Goal: Task Accomplishment & Management: Complete application form

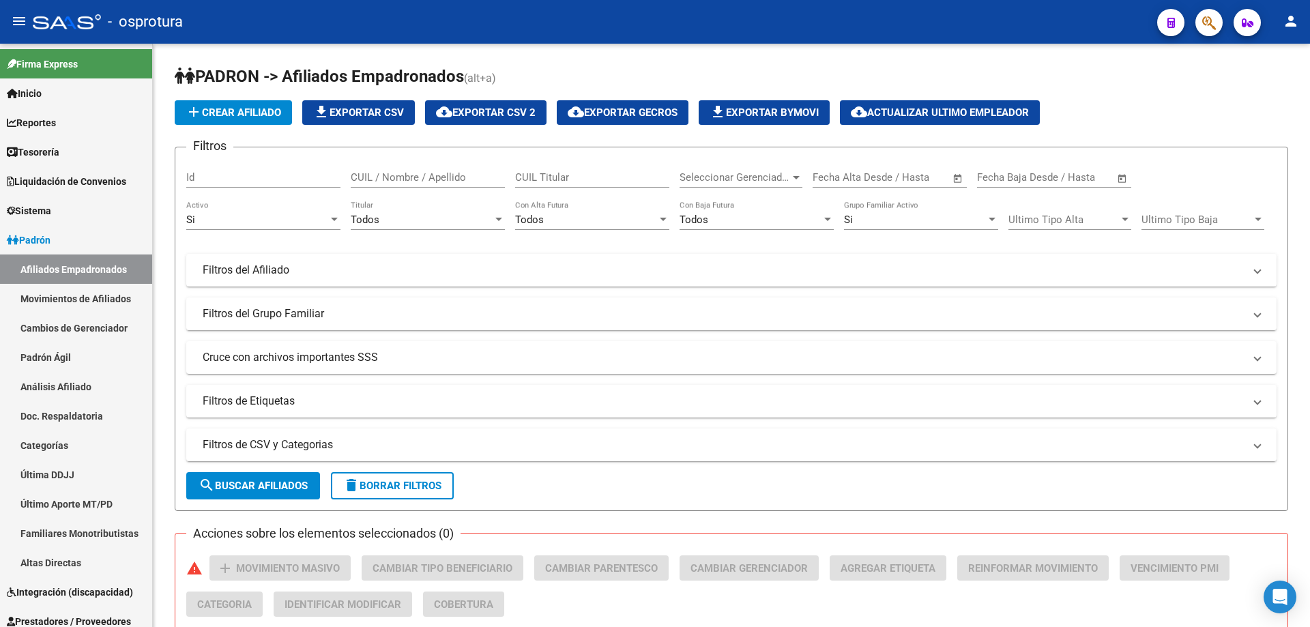
click at [1200, 23] on button "button" at bounding box center [1209, 22] width 27 height 27
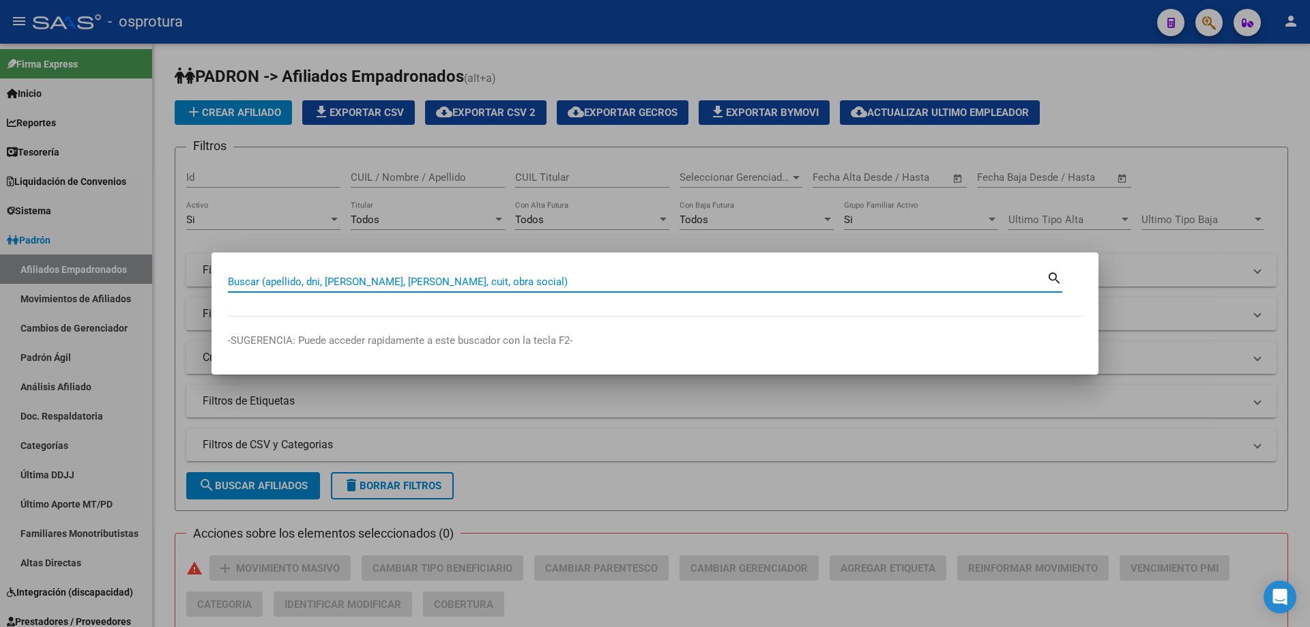
click at [582, 283] on input "Buscar (apellido, dni, [PERSON_NAME], [PERSON_NAME], cuit, obra social)" at bounding box center [637, 282] width 819 height 12
paste input "27-24223418-4"
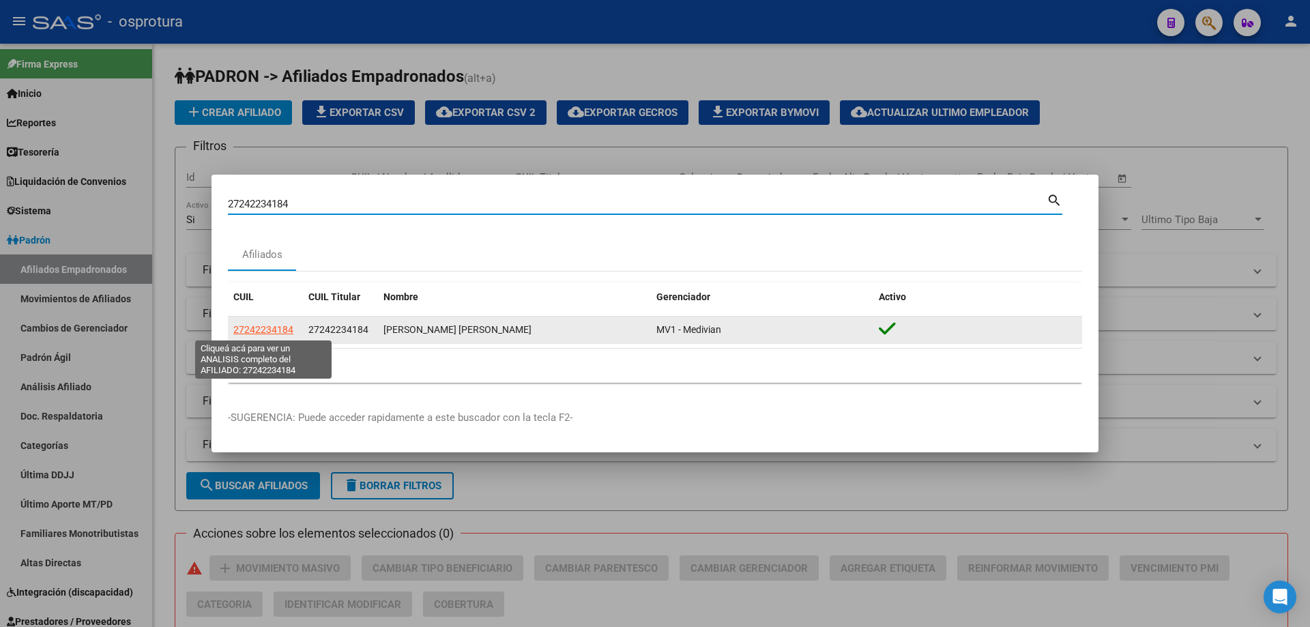
click at [278, 331] on span "27242234184" at bounding box center [263, 329] width 60 height 11
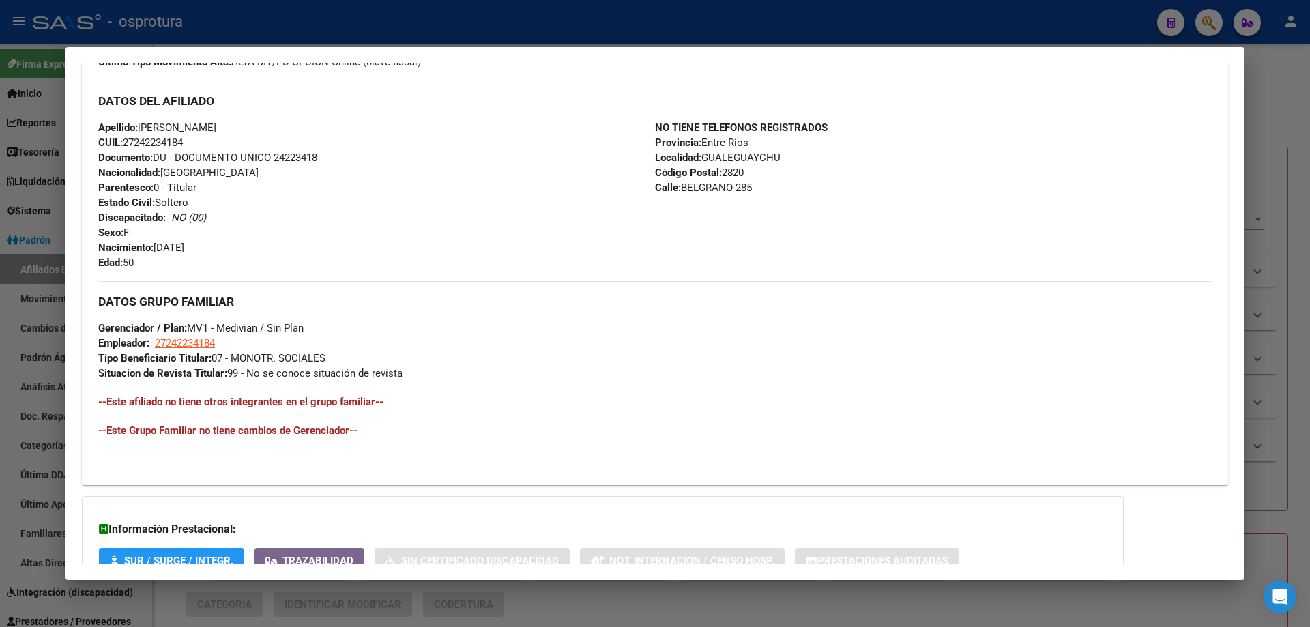
scroll to position [273, 0]
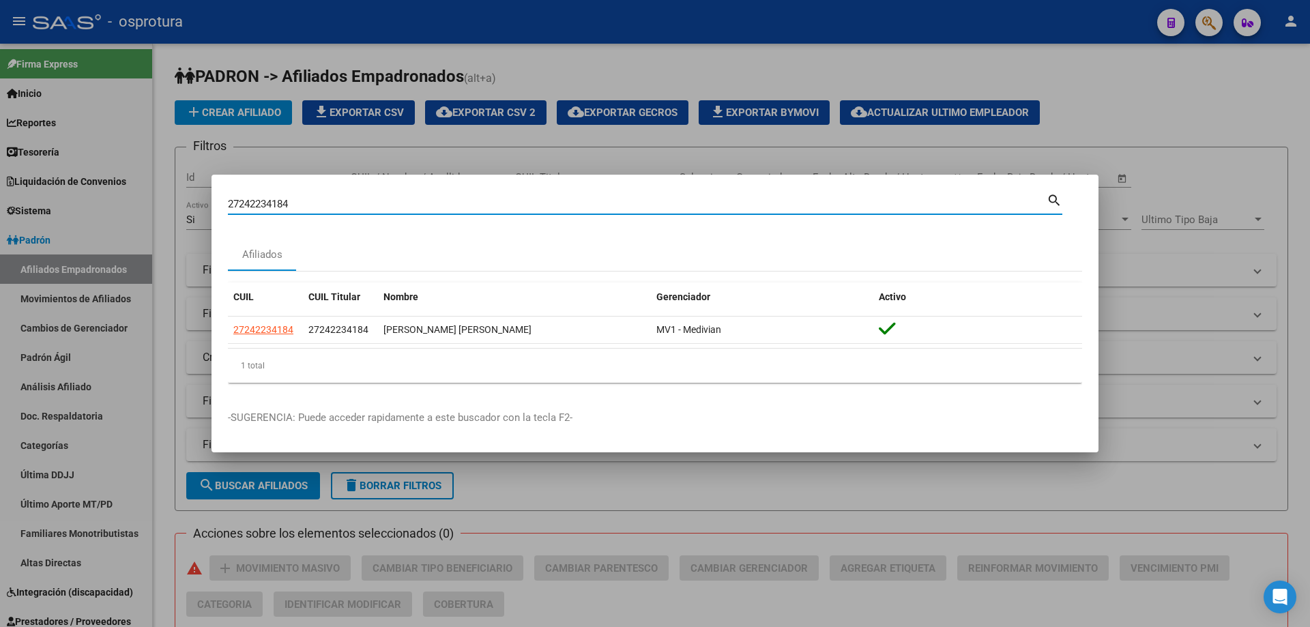
click at [360, 200] on input "27242234184" at bounding box center [637, 204] width 819 height 12
paste input "-24234491-5"
type input "27242344915"
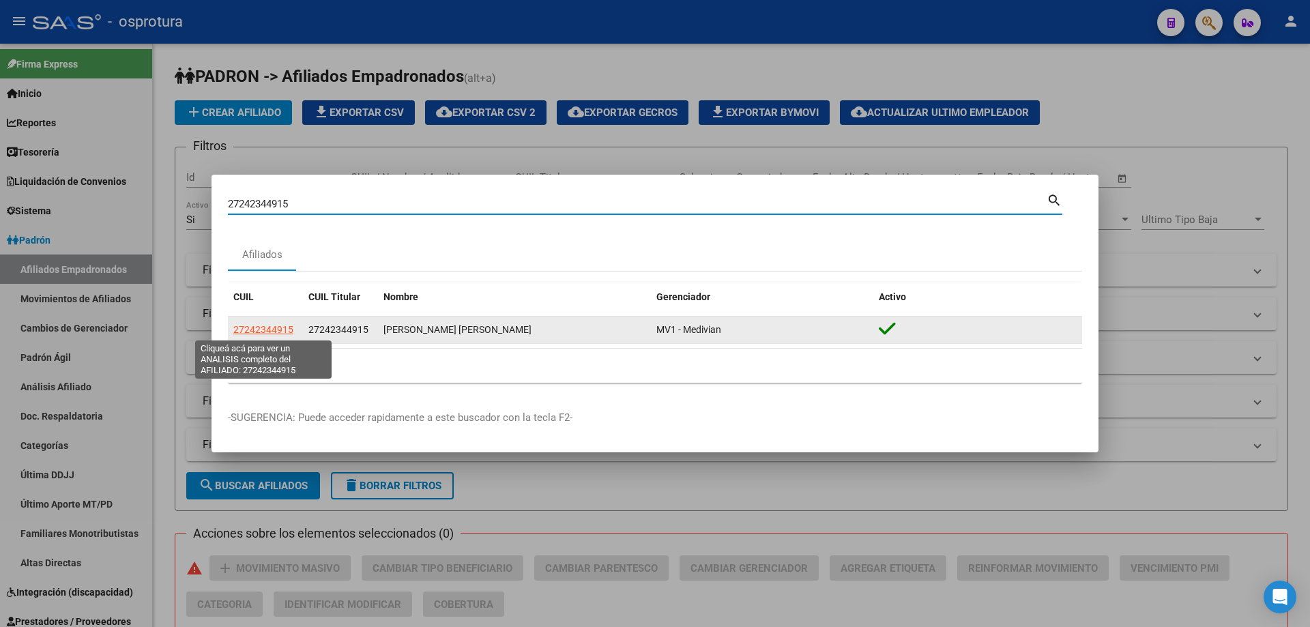
click at [273, 327] on span "27242344915" at bounding box center [263, 329] width 60 height 11
type textarea "27242344915"
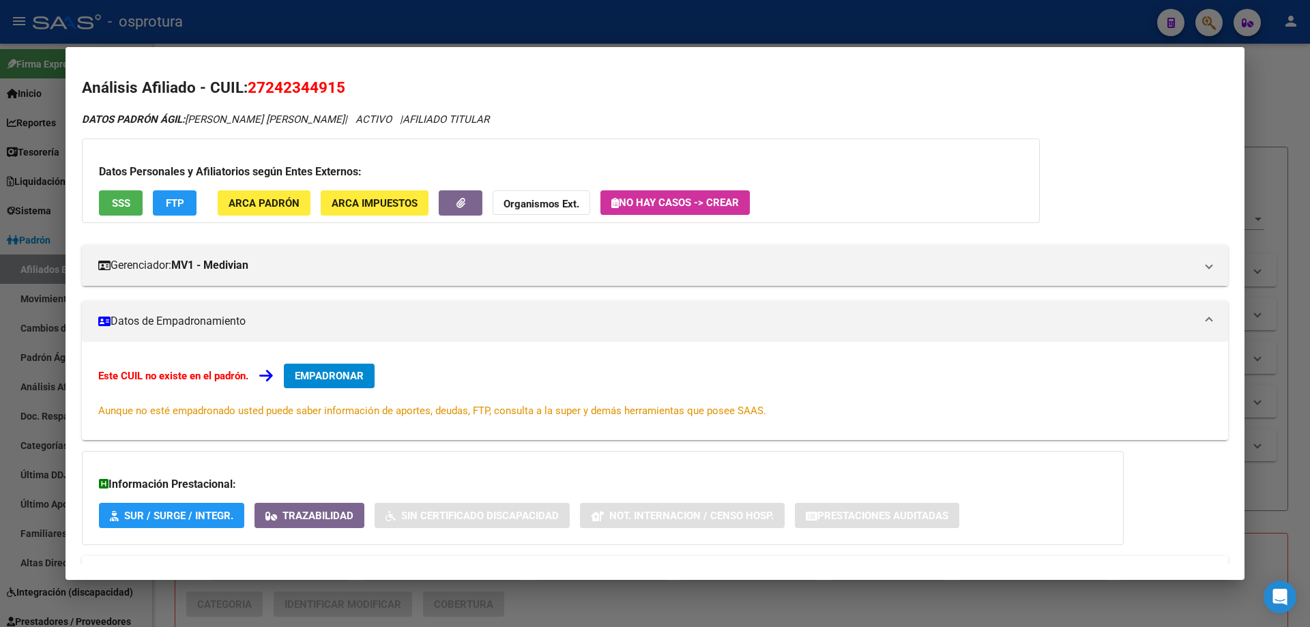
click at [331, 373] on span "EMPADRONAR" at bounding box center [329, 376] width 69 height 12
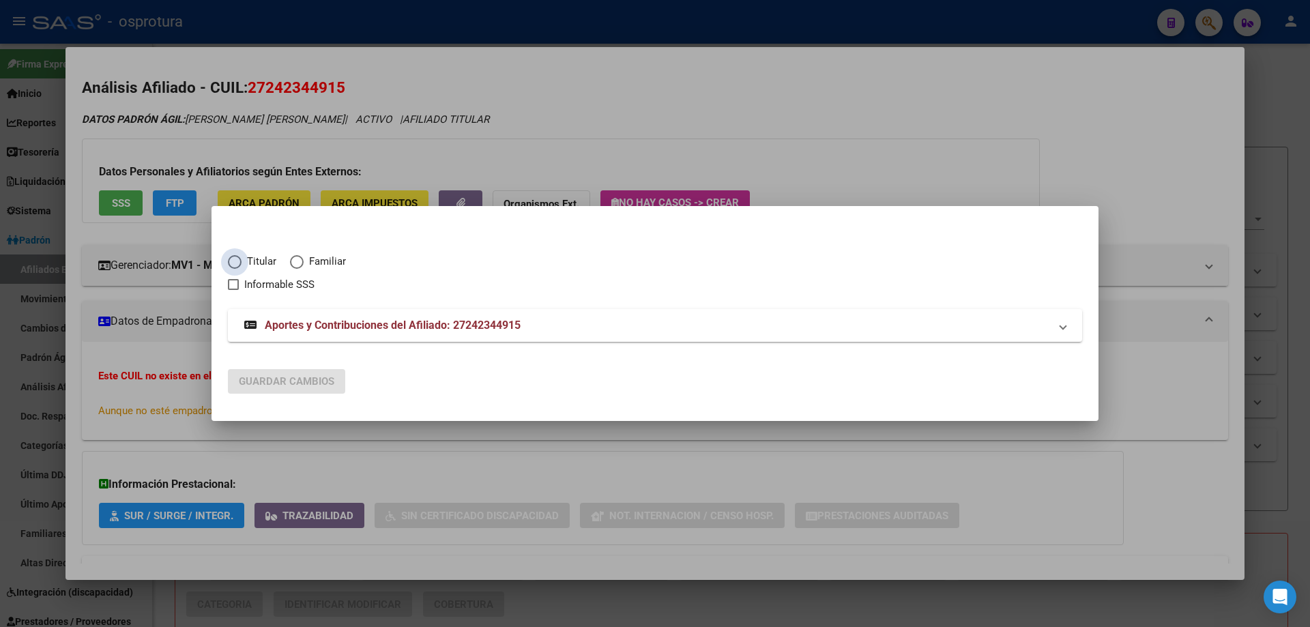
click at [240, 259] on span "Elija una opción" at bounding box center [235, 262] width 14 height 14
click at [240, 259] on input "Titular" at bounding box center [235, 262] width 14 height 14
radio input "true"
checkbox input "true"
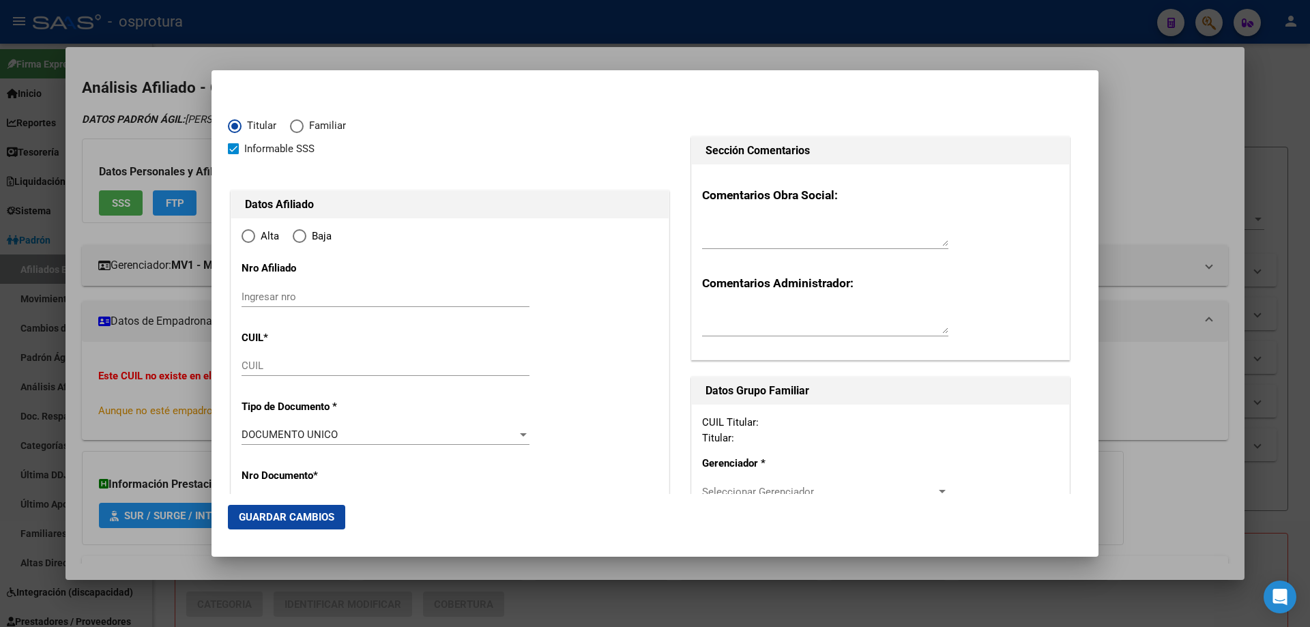
type input "27-24234491-5"
type input "24234491"
type input "HERRERA"
type input "[PERSON_NAME]"
type input "[DATE]"
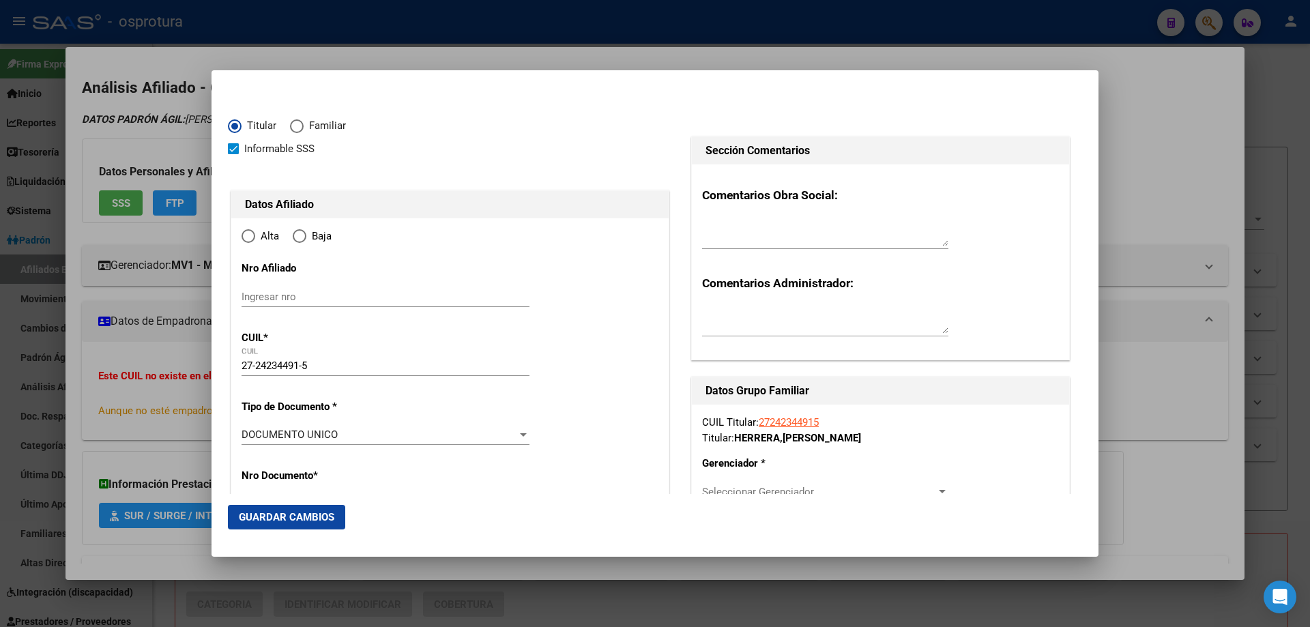
type input "SAN JUAN"
type input "5400"
type input "[PERSON_NAME] OESTE"
type input "1247"
type input "0"
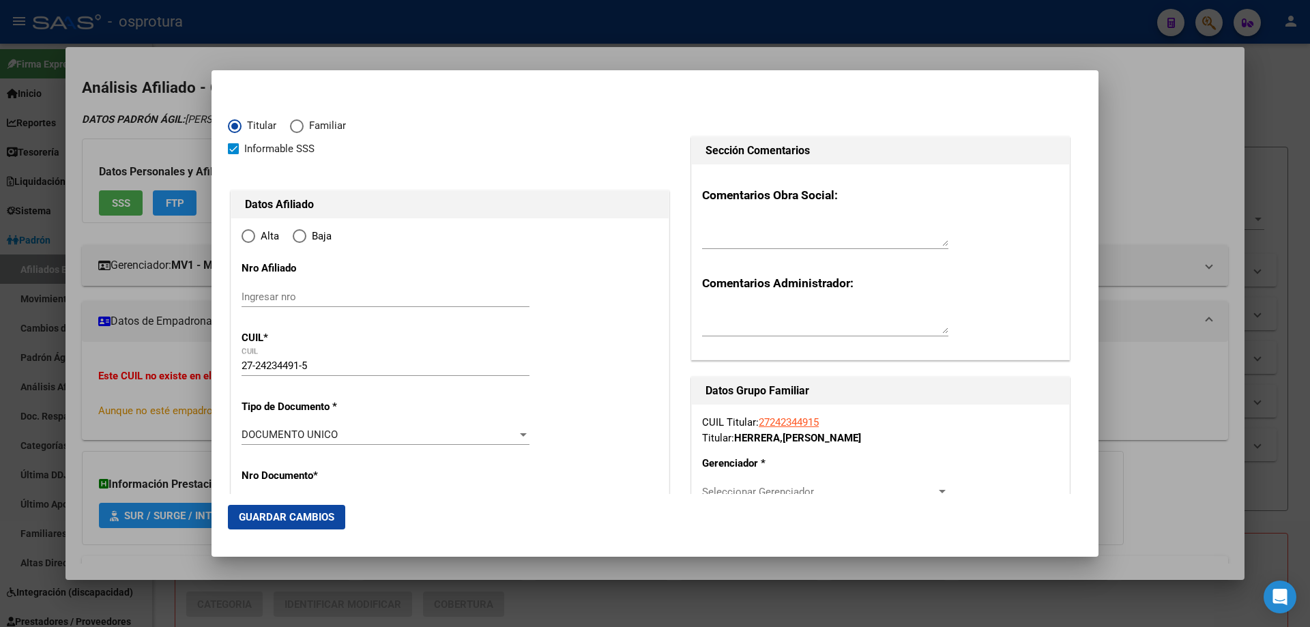
radio input "true"
type input "SAN JUAN"
click at [247, 432] on input "Ingresar fecha" at bounding box center [386, 439] width 288 height 22
type input "[DATE]"
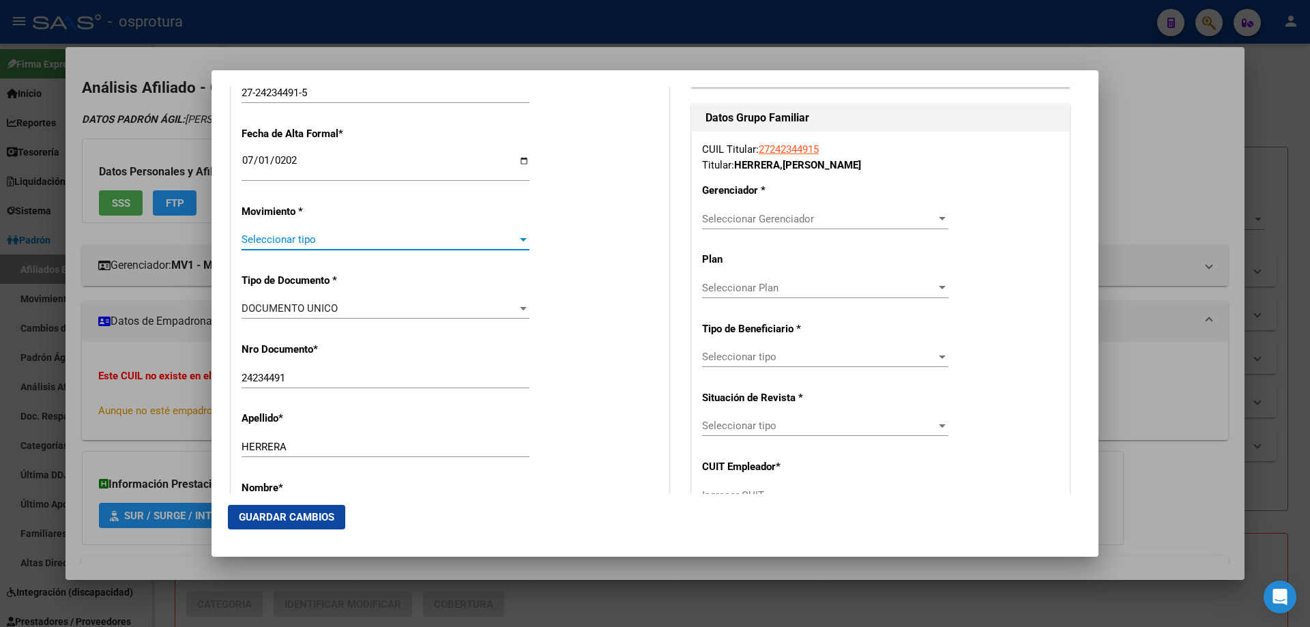
click at [291, 246] on span "Seleccionar tipo" at bounding box center [380, 239] width 276 height 12
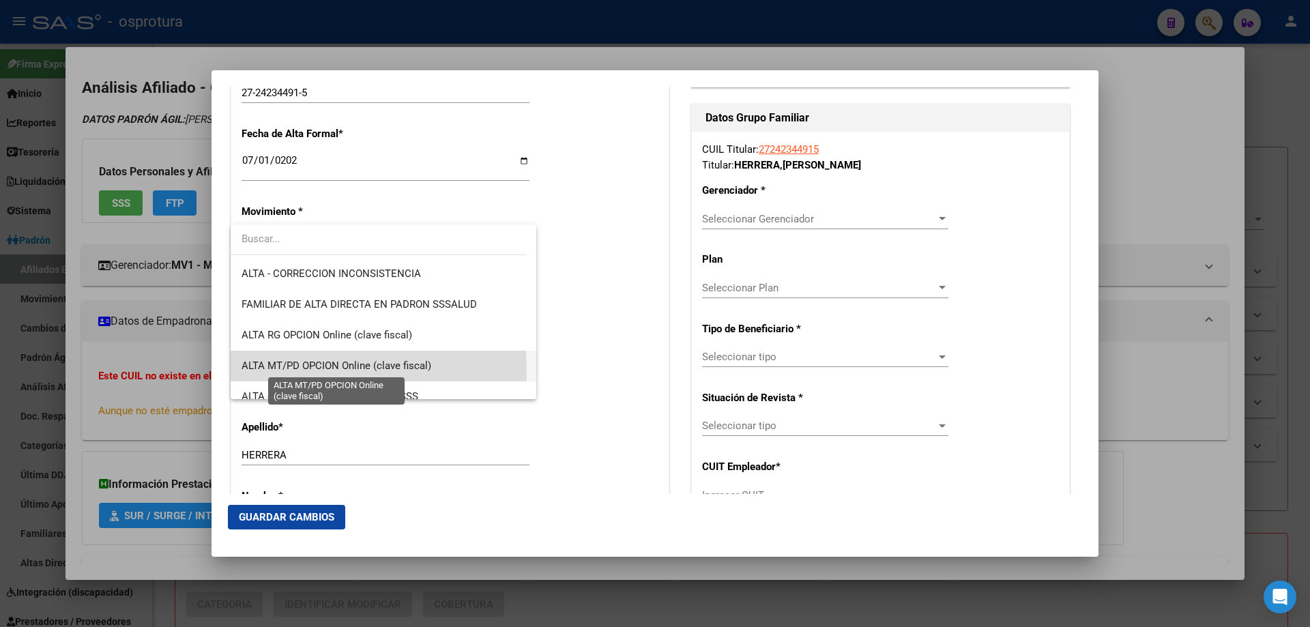
click at [296, 371] on span "ALTA MT/PD OPCION Online (clave fiscal)" at bounding box center [337, 366] width 190 height 12
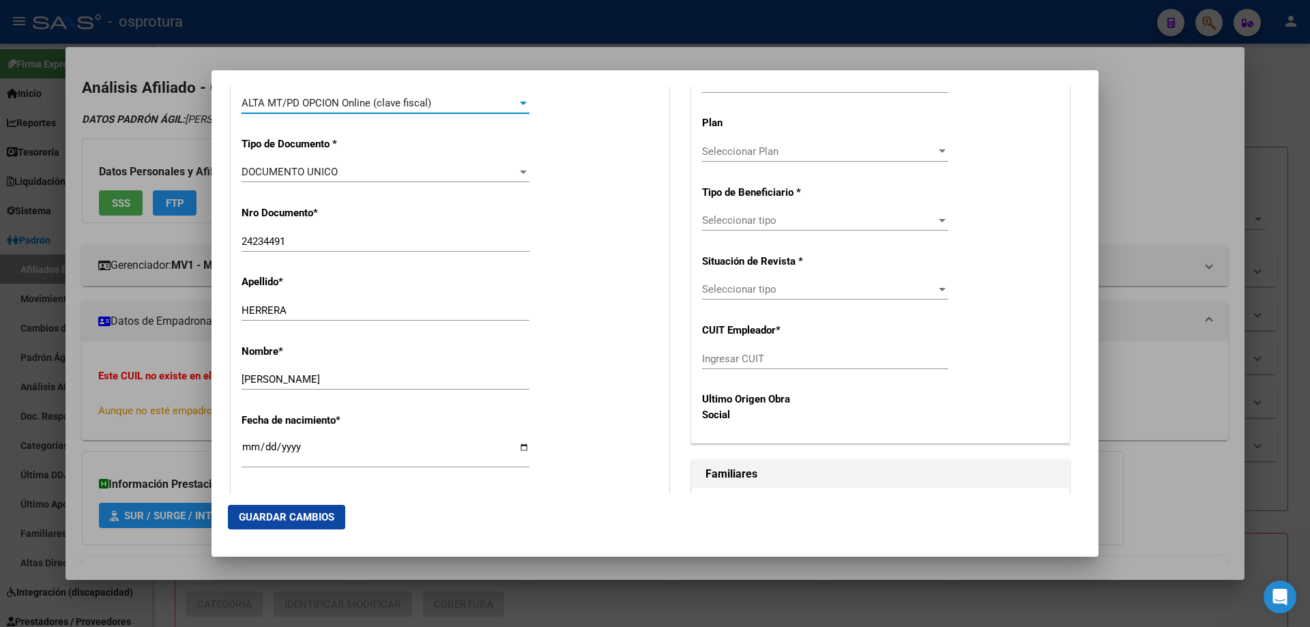
scroll to position [546, 0]
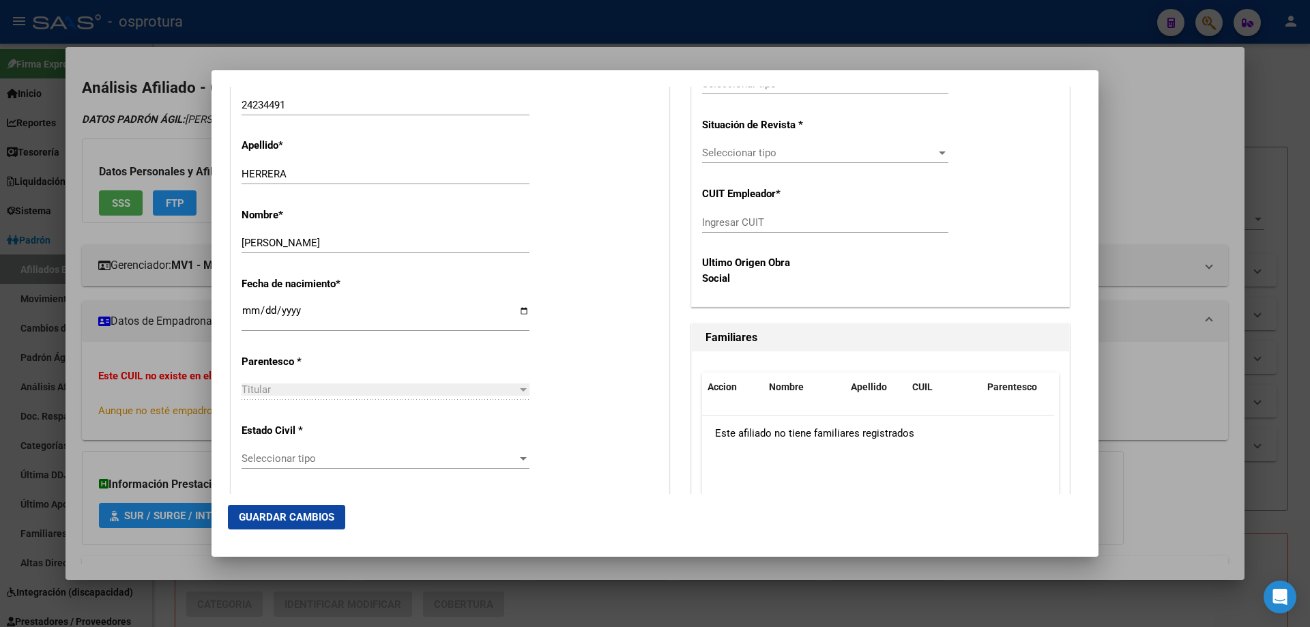
click at [293, 463] on span "Seleccionar tipo" at bounding box center [380, 458] width 276 height 12
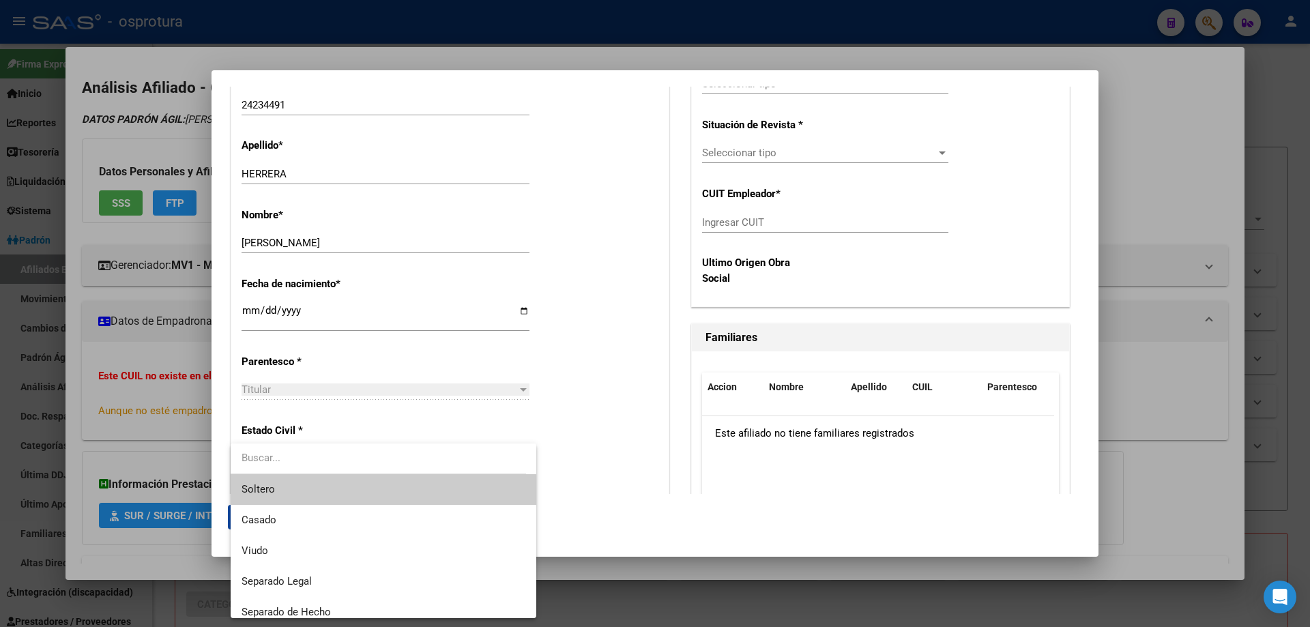
click at [305, 482] on span "Soltero" at bounding box center [384, 489] width 284 height 31
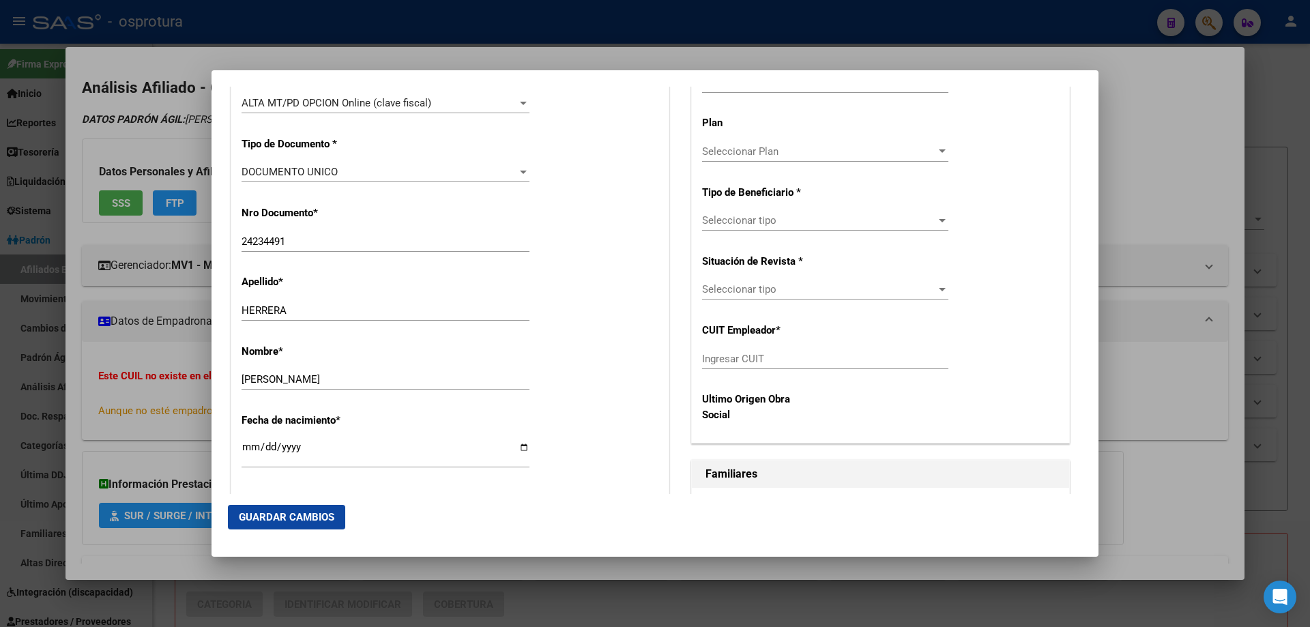
scroll to position [341, 0]
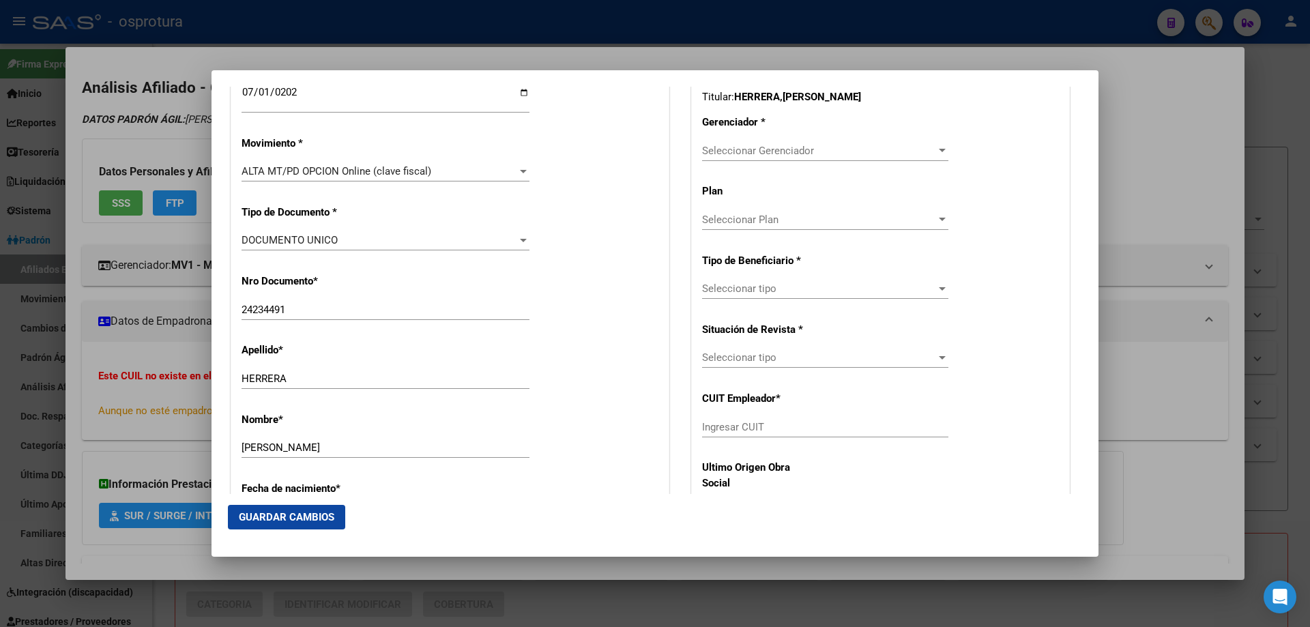
click at [755, 147] on span "Seleccionar Gerenciador" at bounding box center [819, 151] width 234 height 12
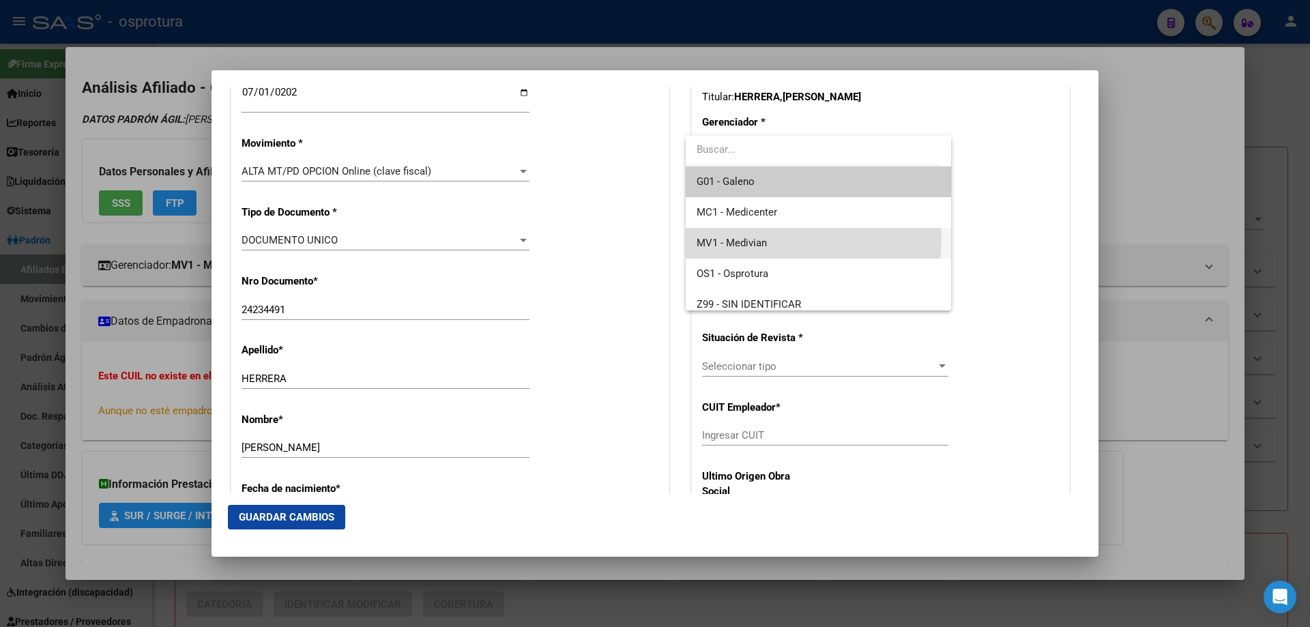
click at [771, 238] on span "MV1 - Medivian" at bounding box center [818, 243] width 243 height 31
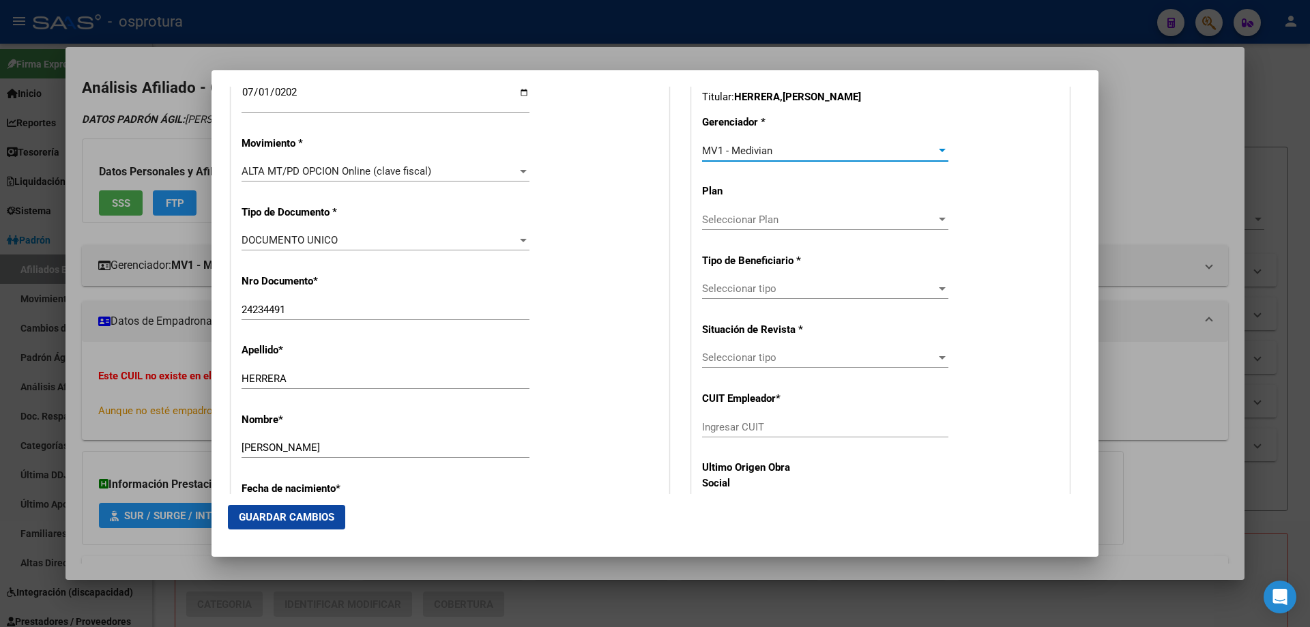
click at [748, 285] on span "Seleccionar tipo" at bounding box center [819, 289] width 234 height 12
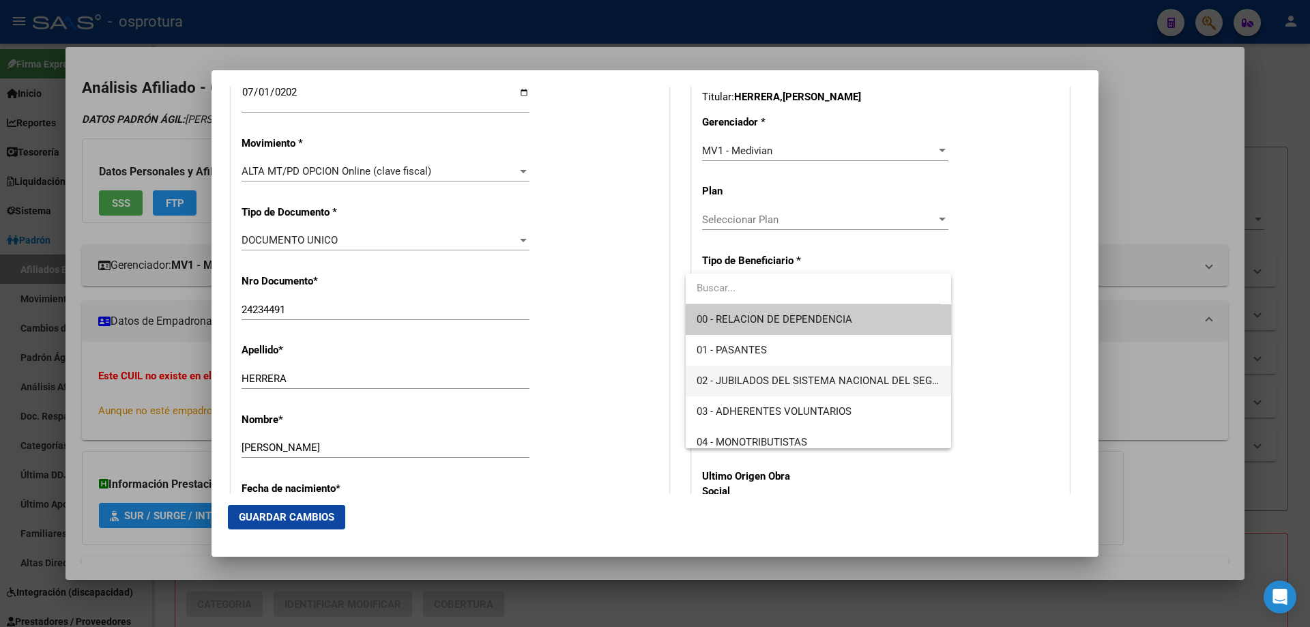
scroll to position [136, 0]
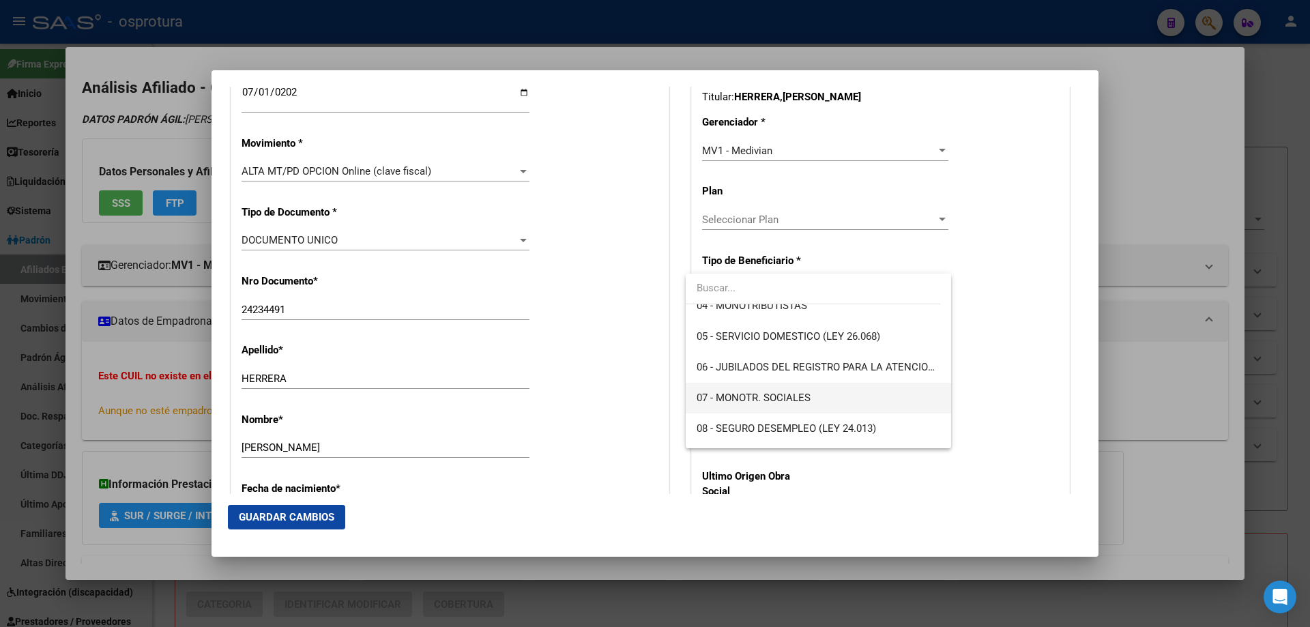
click at [748, 406] on span "07 - MONOTR. SOCIALES" at bounding box center [818, 398] width 243 height 31
type input "27-24234491-5"
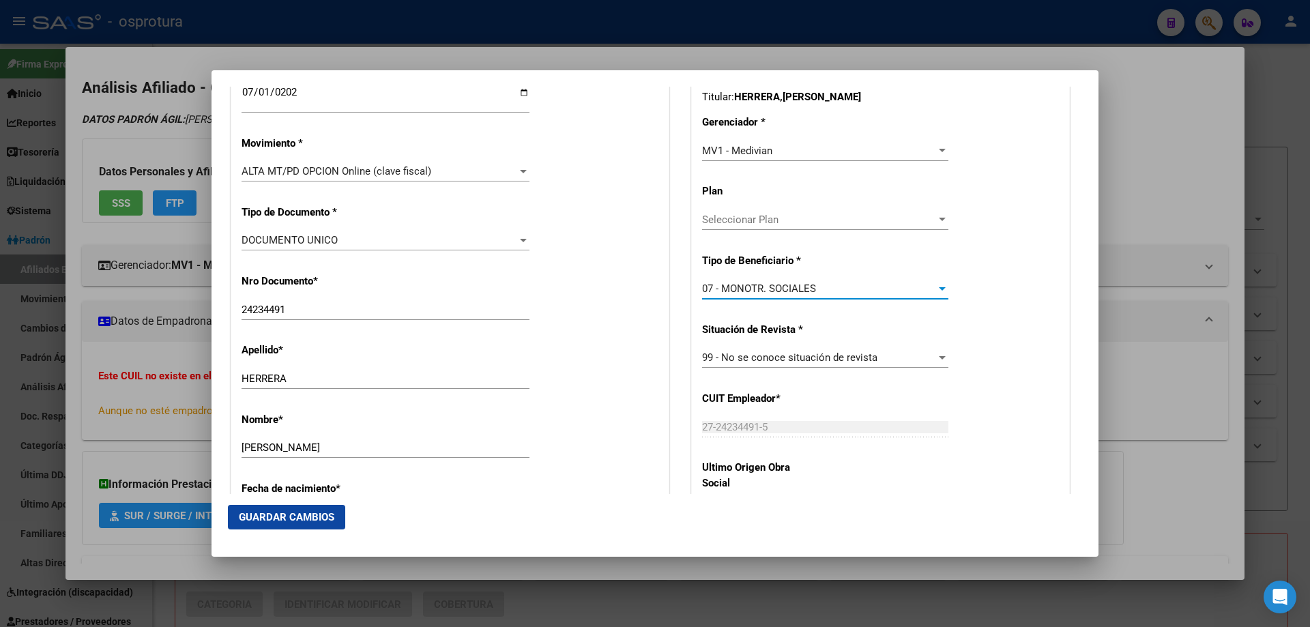
click at [255, 515] on span "Guardar Cambios" at bounding box center [287, 517] width 96 height 12
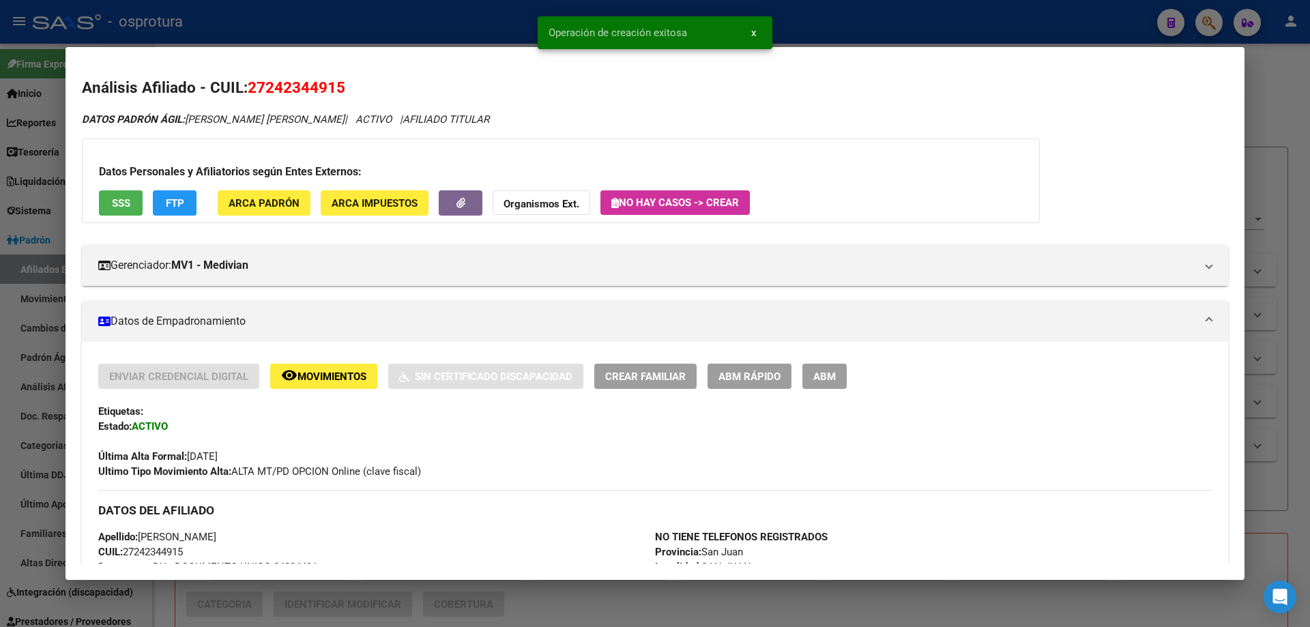
click at [639, 370] on span "Crear Familiar" at bounding box center [645, 376] width 81 height 12
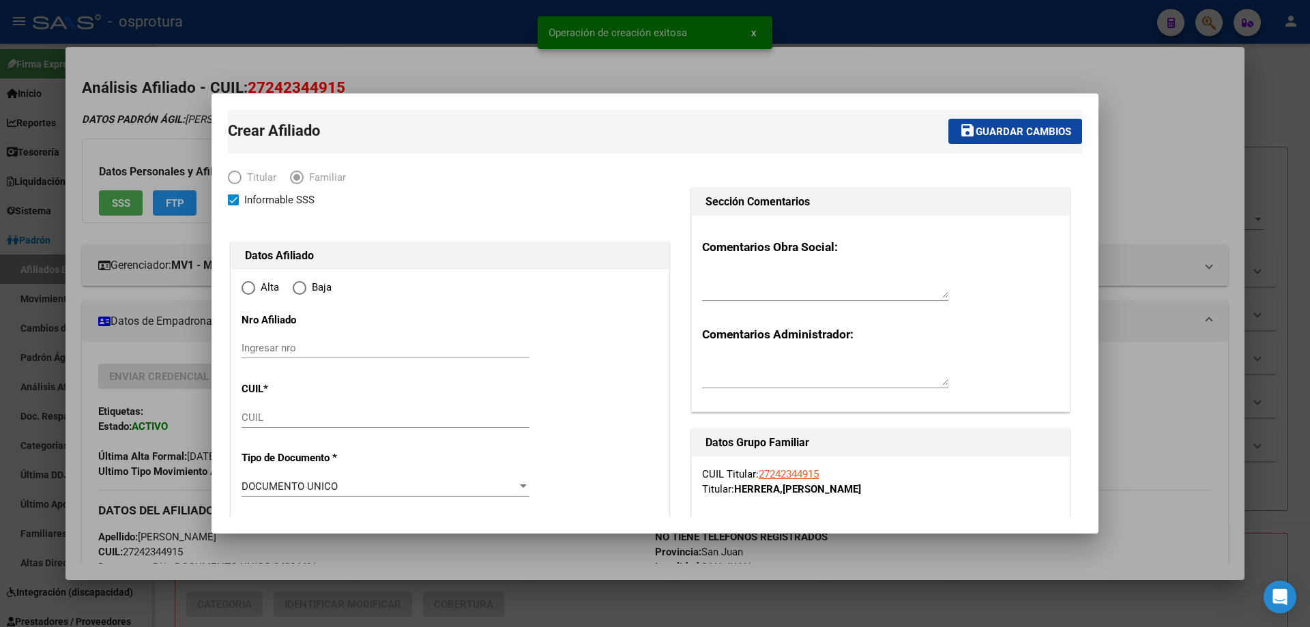
type input "SAN JUAN"
type input "5400"
type input "[PERSON_NAME] OESTE"
type input "1247"
type input "0"
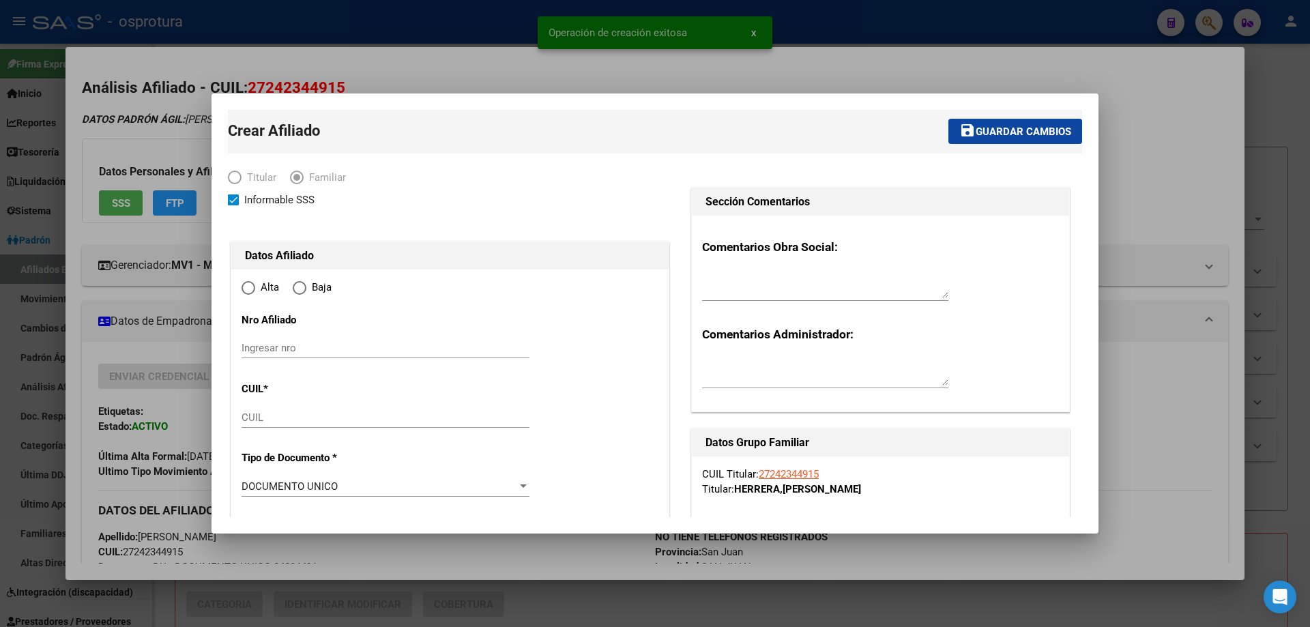
radio input "true"
type input "27-24234491-5"
click at [259, 416] on input "CUIL" at bounding box center [386, 417] width 288 height 12
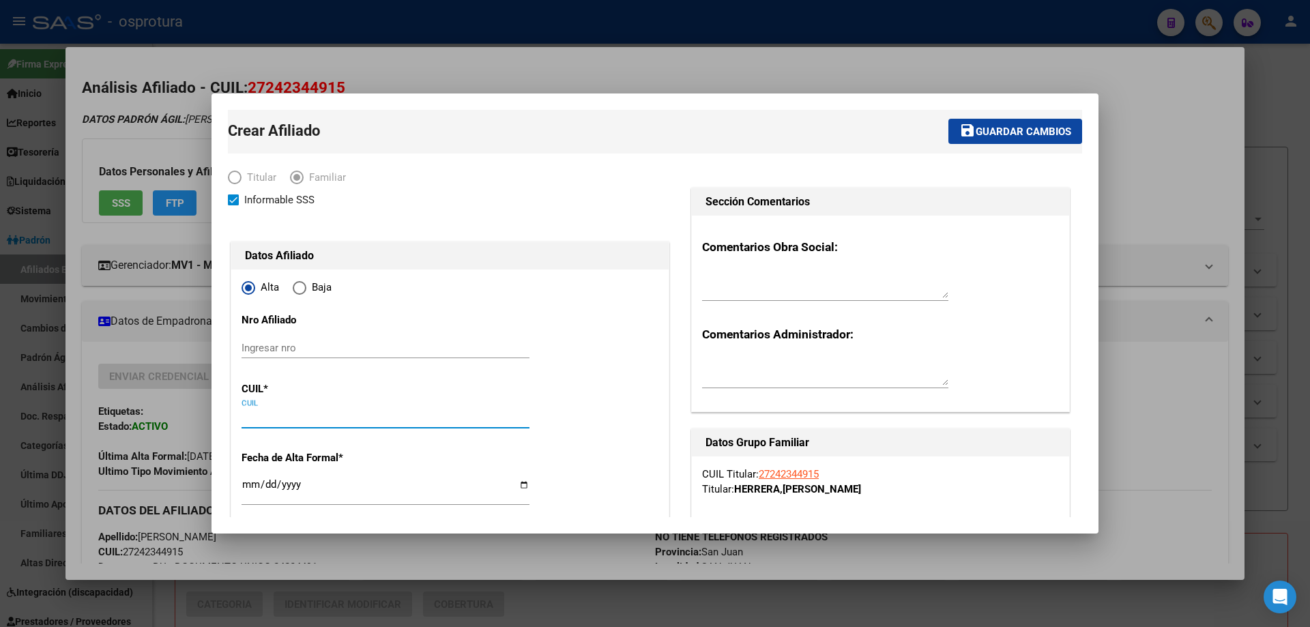
paste input "27-48148571-7"
type input "27-48148571-7"
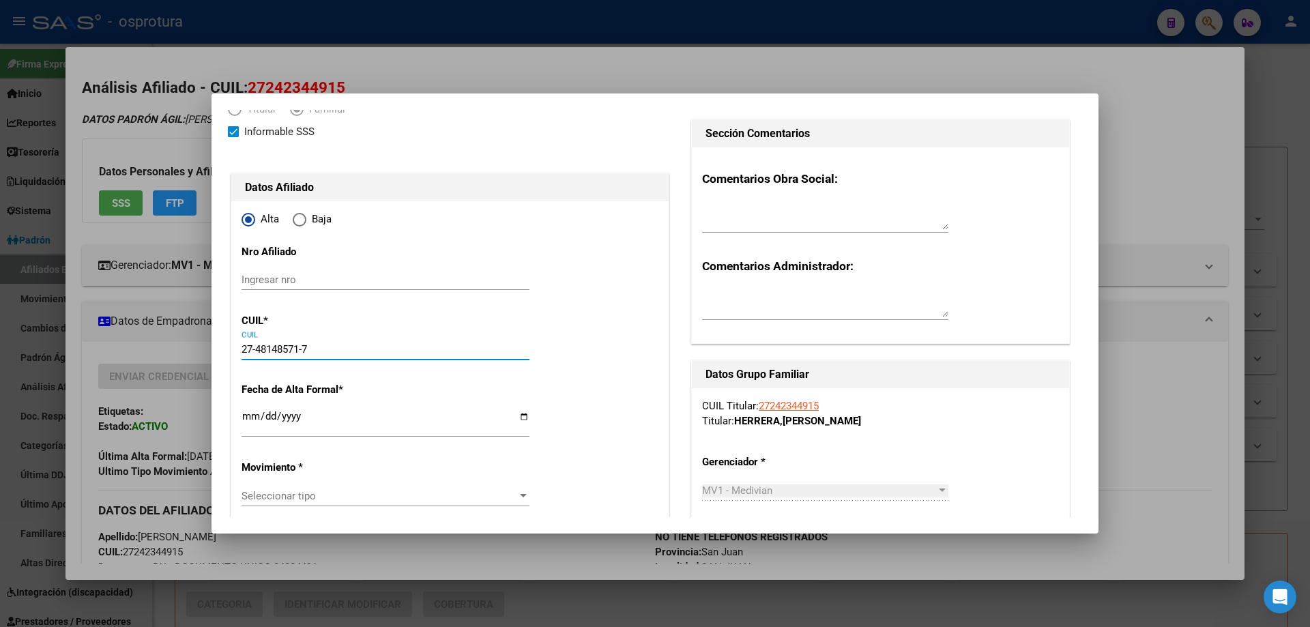
type input "48148571"
type input "[PERSON_NAME]"
type input "[DATE]"
type input "CHIMBAS"
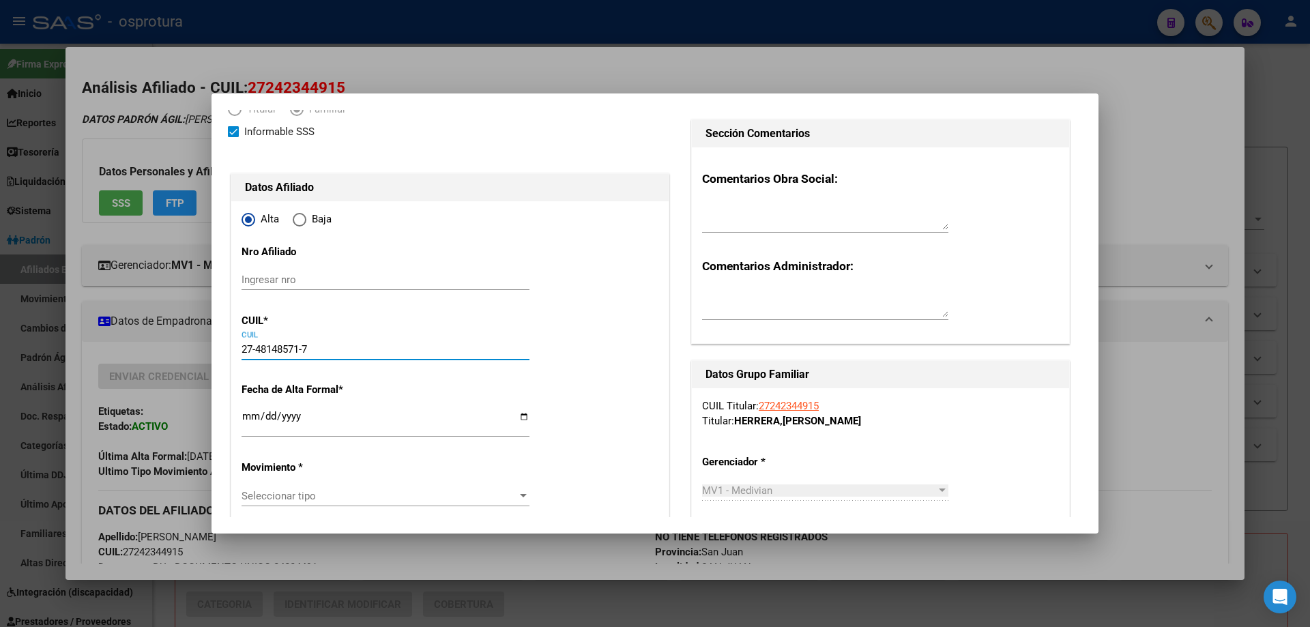
type input "5413"
type input "MANZANA / G CASA / 1"
type input "27-48148571-7"
click at [248, 418] on input "Ingresar fecha" at bounding box center [386, 422] width 288 height 22
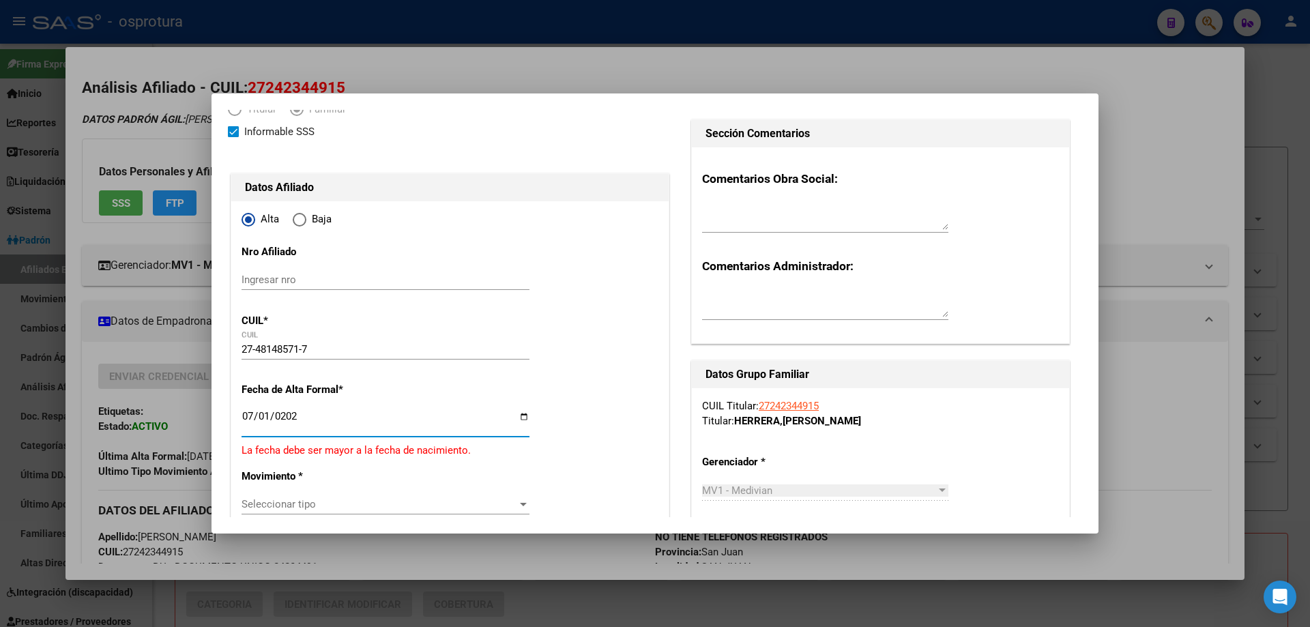
type input "[DATE]"
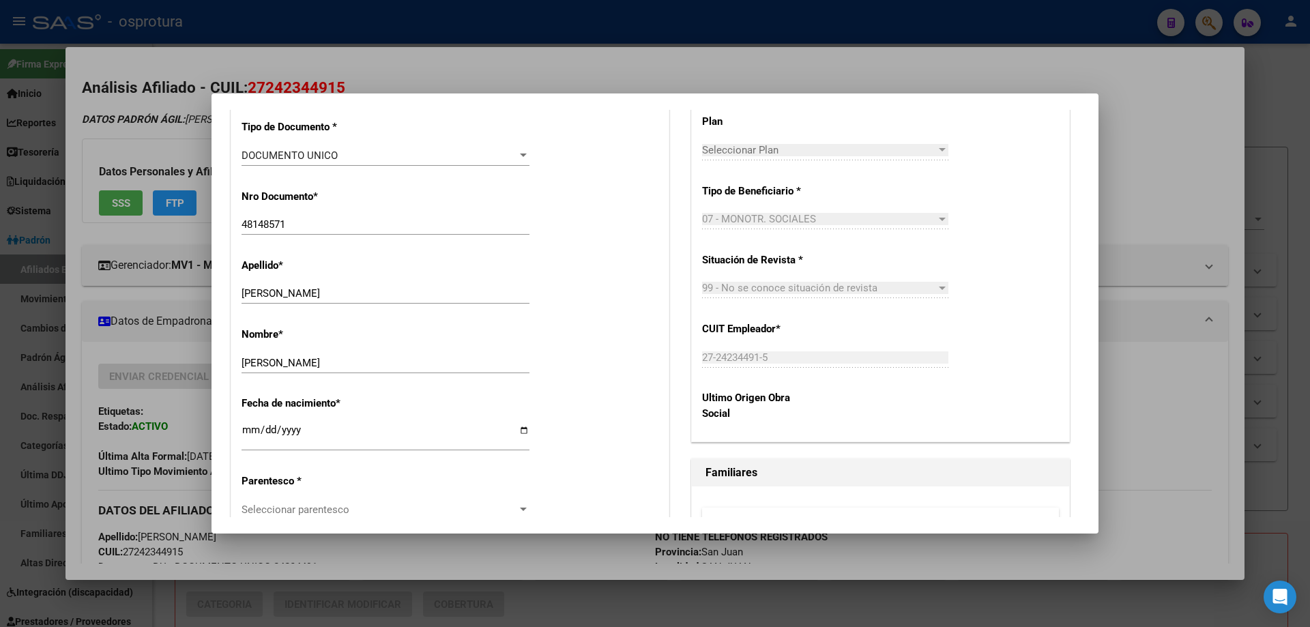
scroll to position [546, 0]
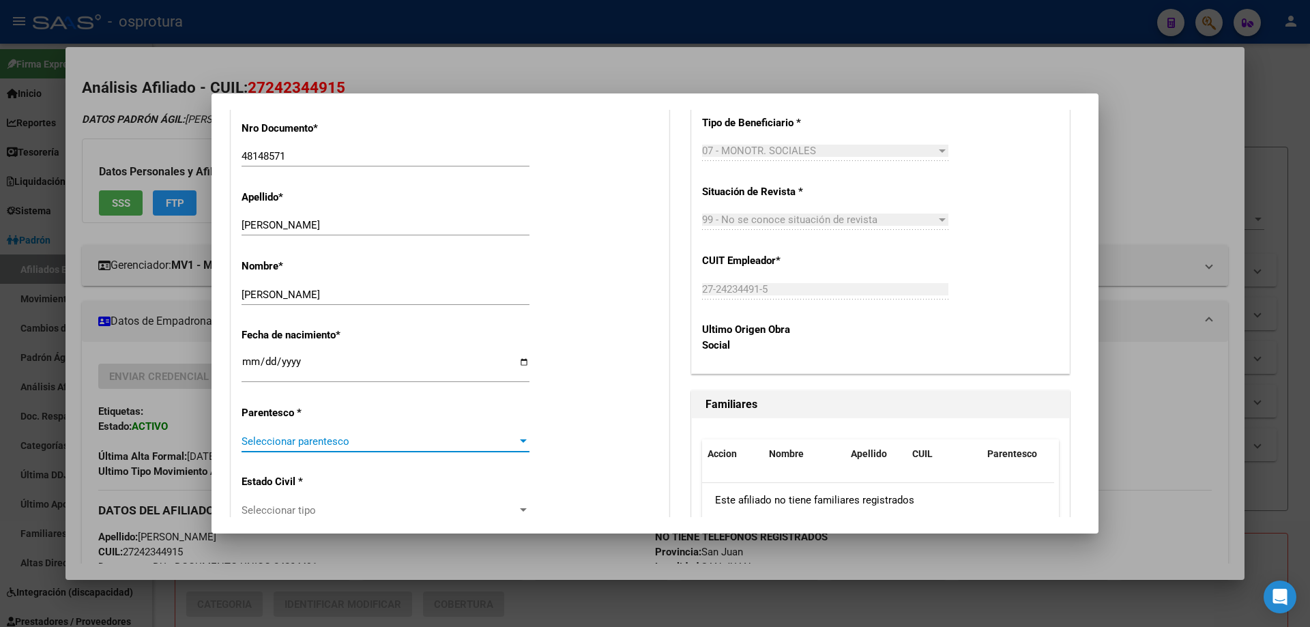
click at [384, 439] on span "Seleccionar parentesco" at bounding box center [380, 441] width 276 height 12
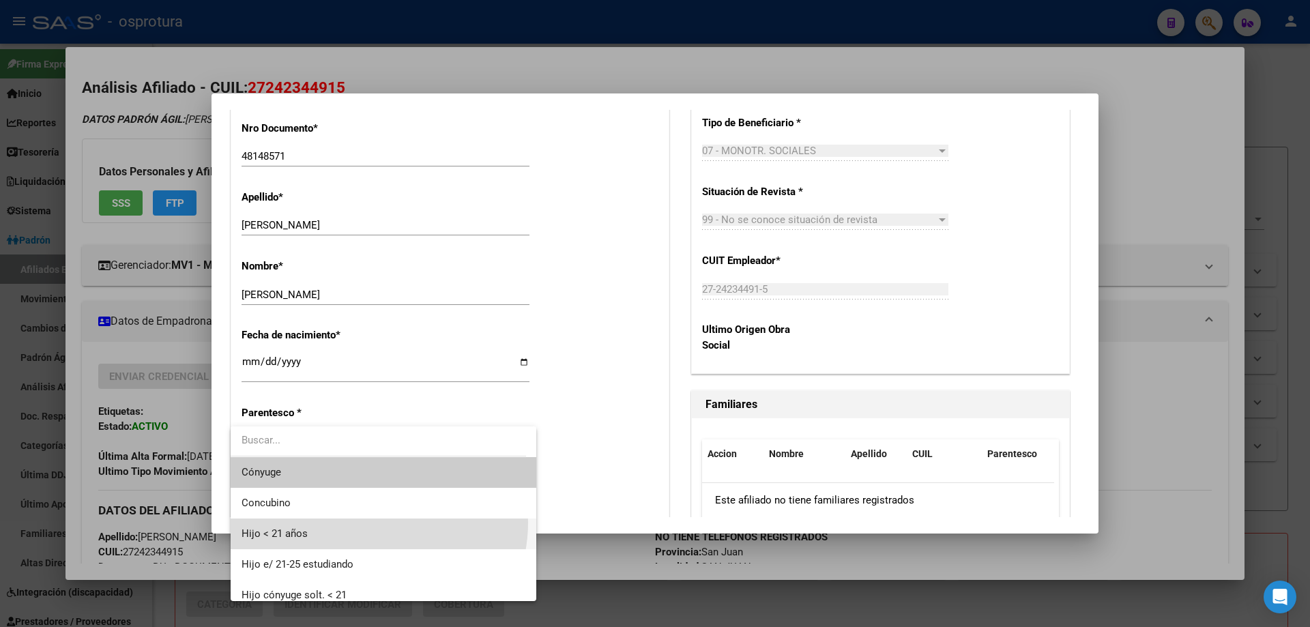
click at [372, 523] on span "Hijo < 21 años" at bounding box center [384, 534] width 284 height 31
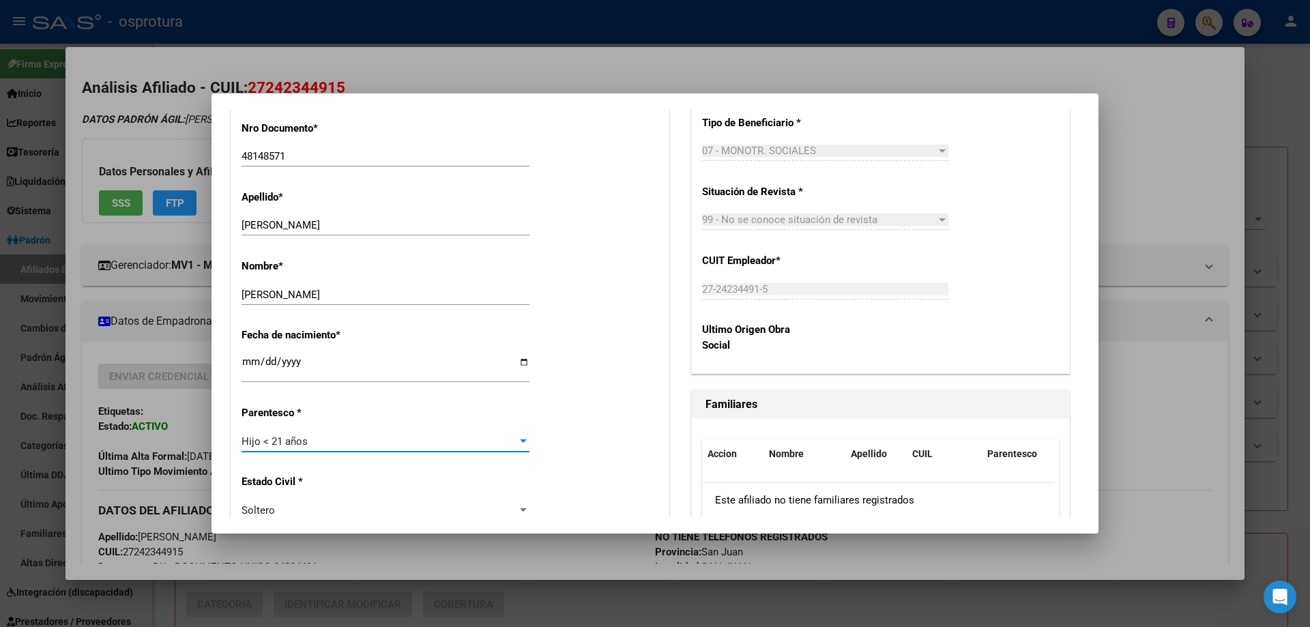
scroll to position [205, 0]
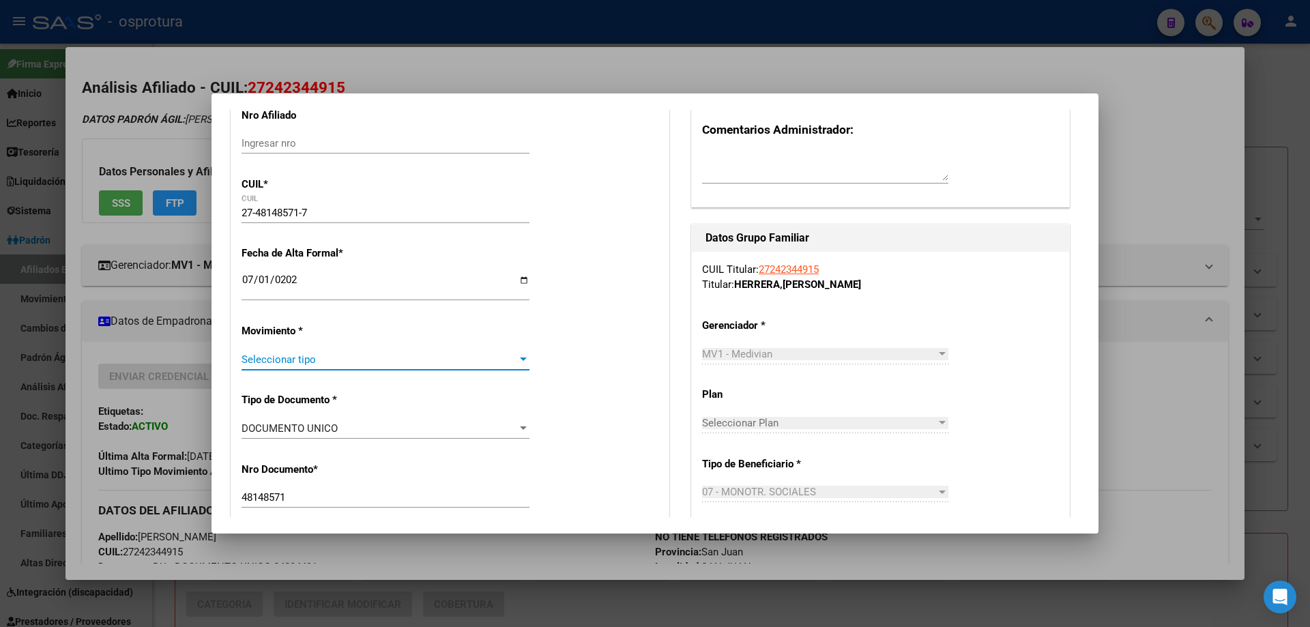
click at [304, 365] on span "Seleccionar tipo" at bounding box center [380, 359] width 276 height 12
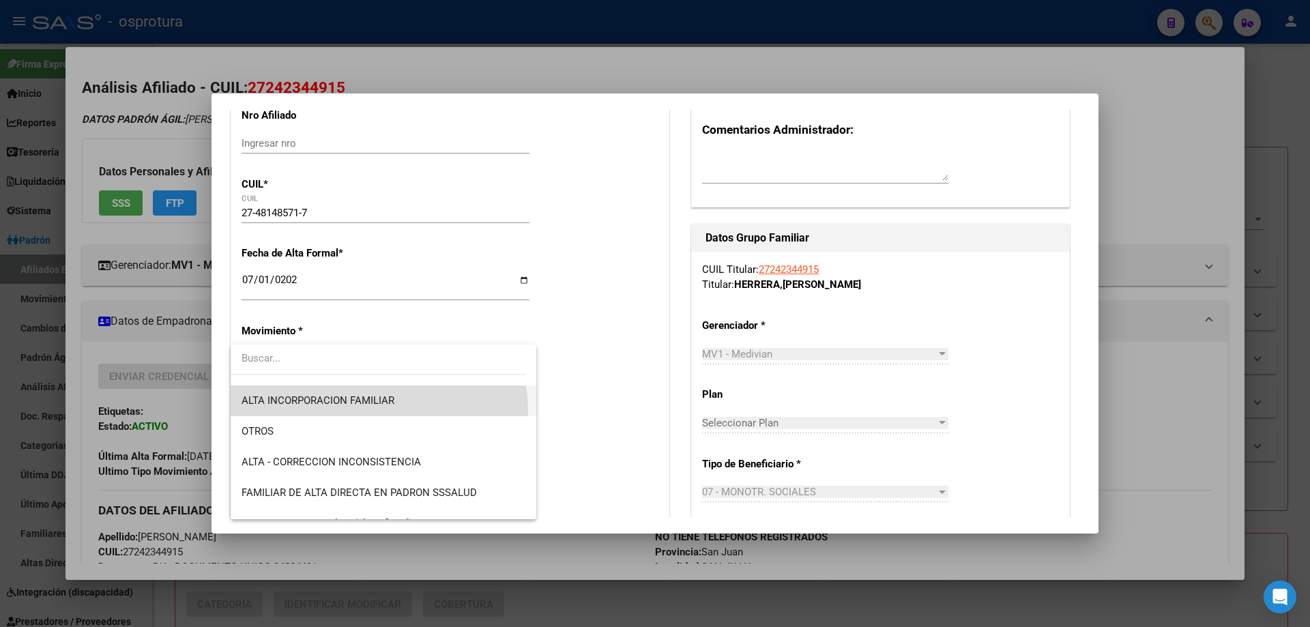
click at [347, 413] on span "ALTA INCORPORACION FAMILIAR" at bounding box center [384, 401] width 284 height 31
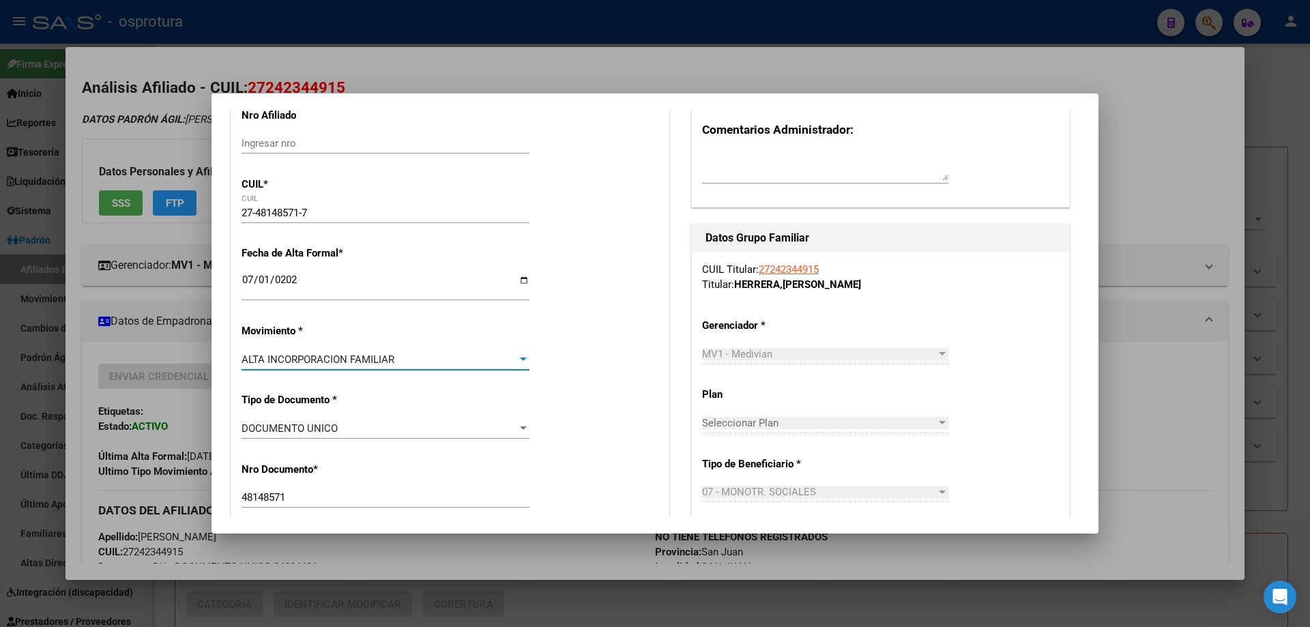
scroll to position [0, 0]
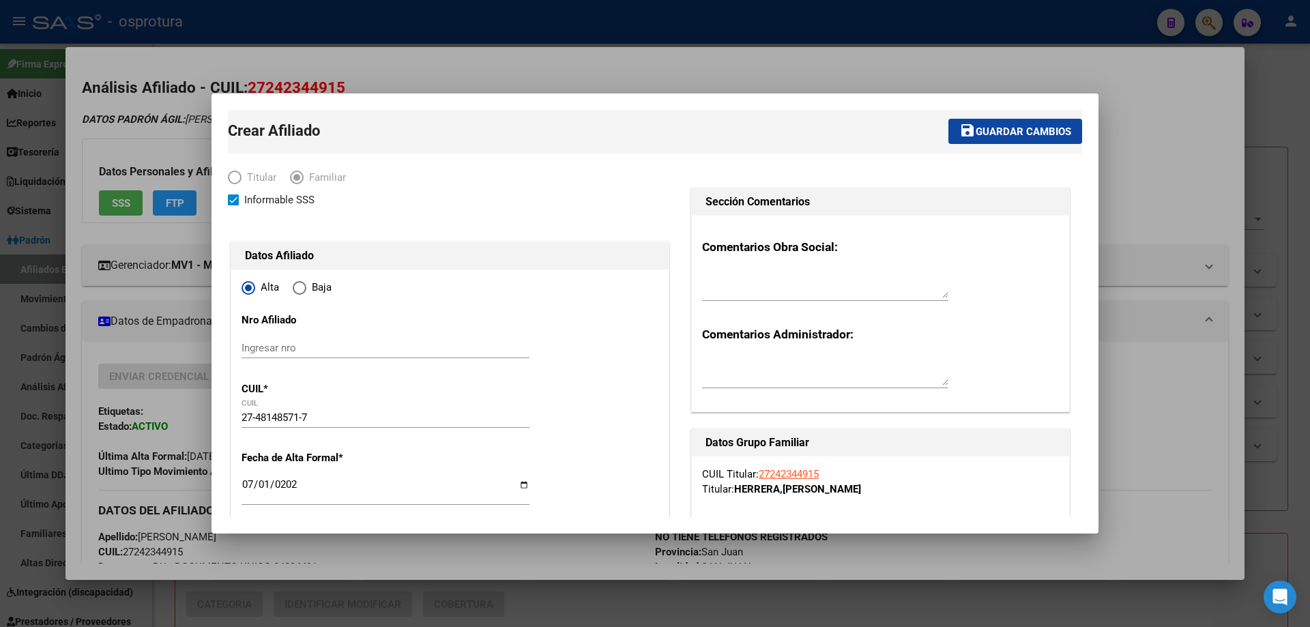
click at [976, 126] on span "Guardar cambios" at bounding box center [1024, 132] width 96 height 12
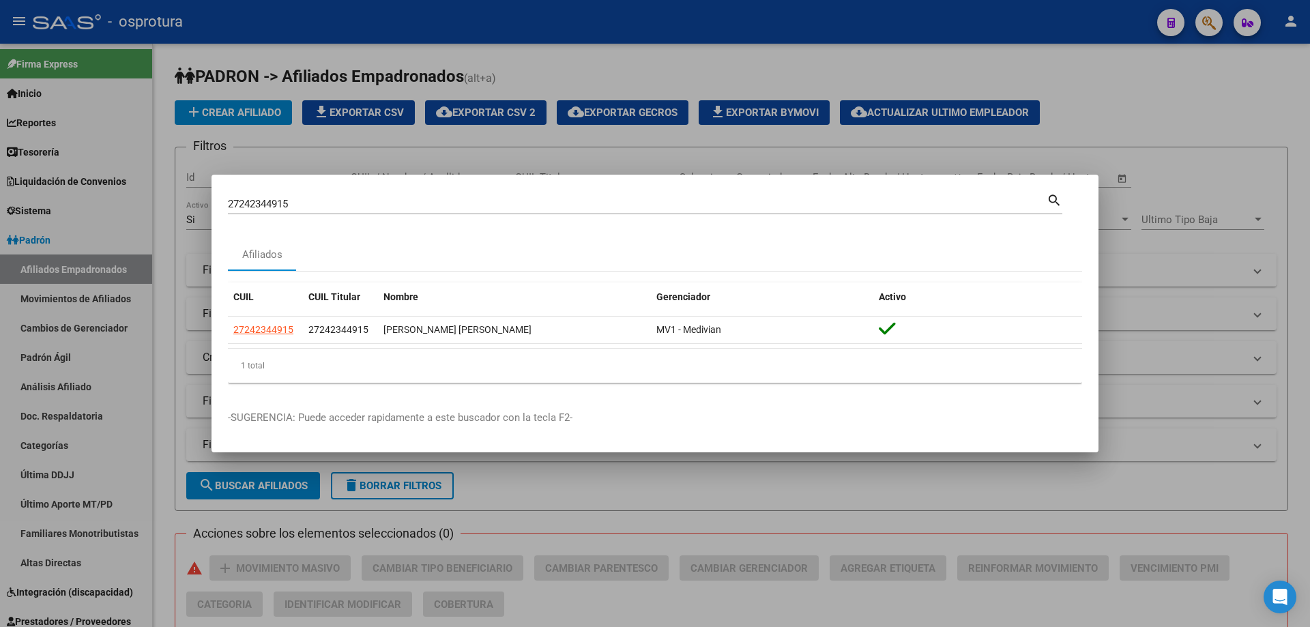
click at [301, 195] on div "27242344915 Buscar (apellido, dni, cuil, [PERSON_NAME], cuit, obra social)" at bounding box center [637, 204] width 819 height 20
click at [310, 201] on input "27242344915" at bounding box center [637, 204] width 819 height 12
paste input "-24316439-2"
type input "27243164392"
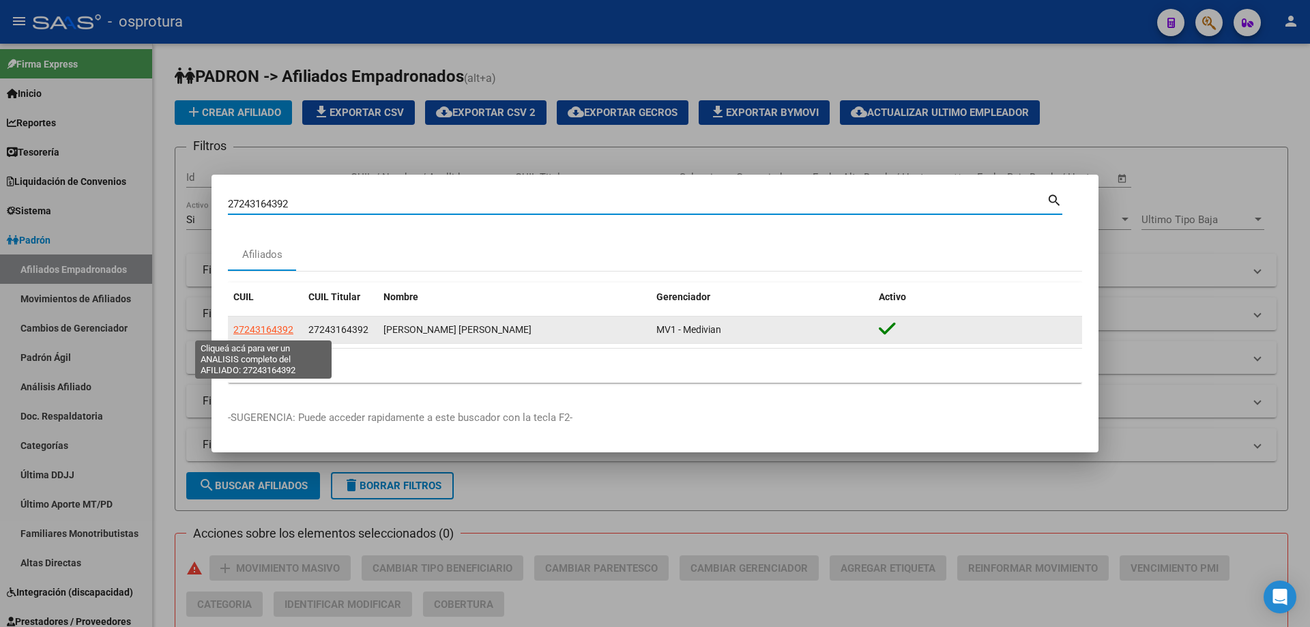
click at [259, 328] on span "27243164392" at bounding box center [263, 329] width 60 height 11
type textarea "27243164392"
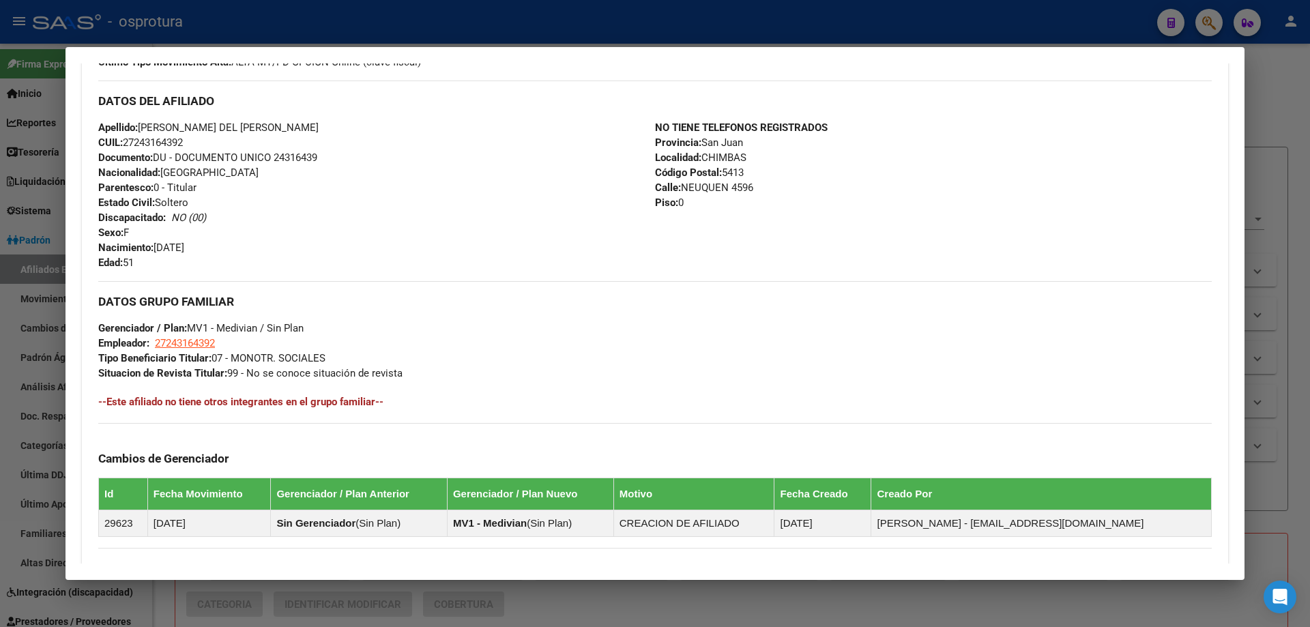
scroll to position [596, 0]
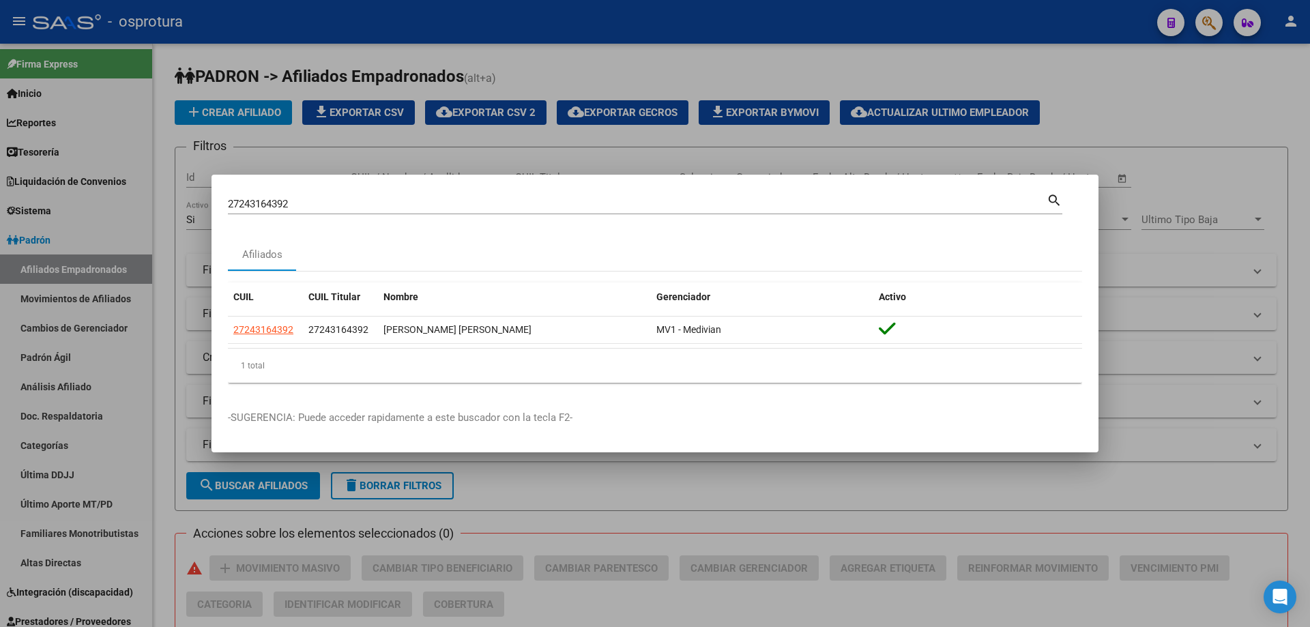
click at [313, 198] on input "27243164392" at bounding box center [637, 204] width 819 height 12
paste input "-24463623-9"
type input "27244636239"
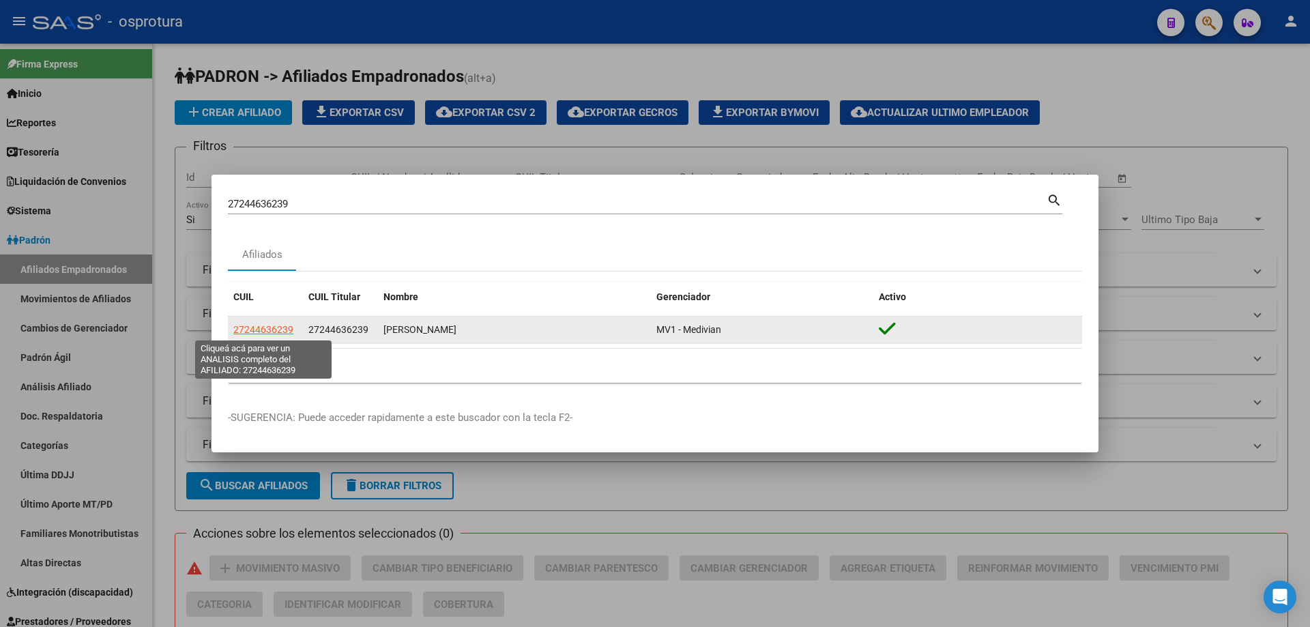
click at [251, 328] on span "27244636239" at bounding box center [263, 329] width 60 height 11
type textarea "27244636239"
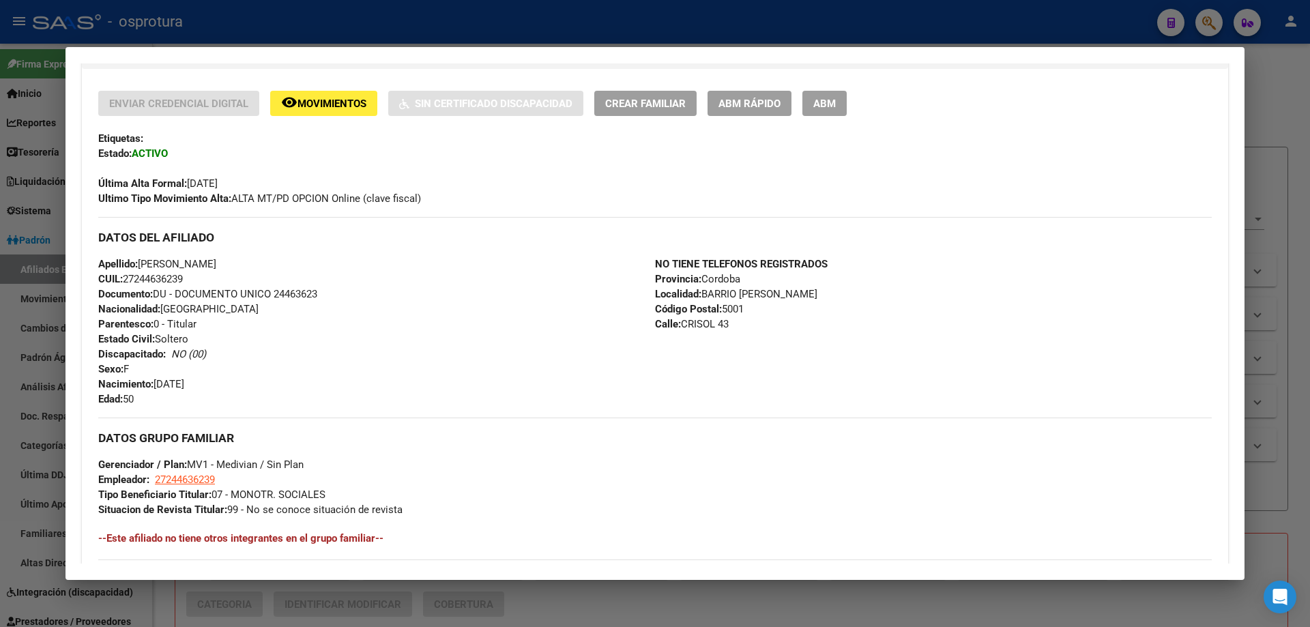
scroll to position [409, 0]
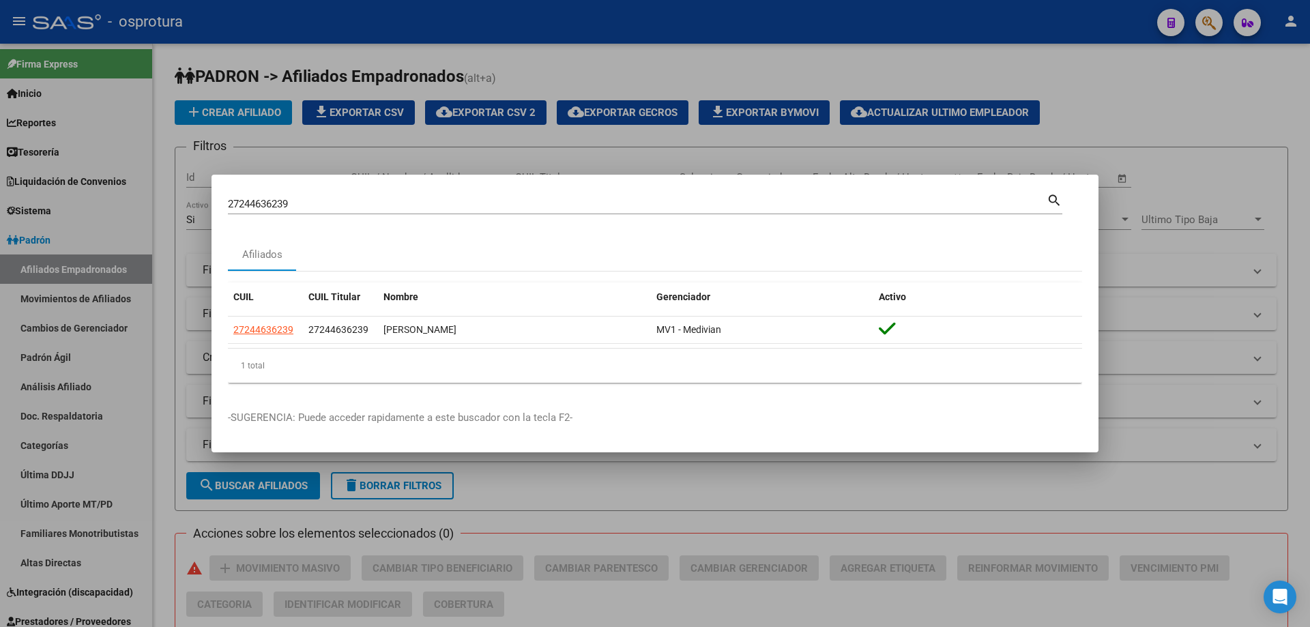
click at [387, 203] on input "27244636239" at bounding box center [637, 204] width 819 height 12
paste input "27244636239"
paste input
click at [349, 199] on input "27244636239" at bounding box center [637, 204] width 819 height 12
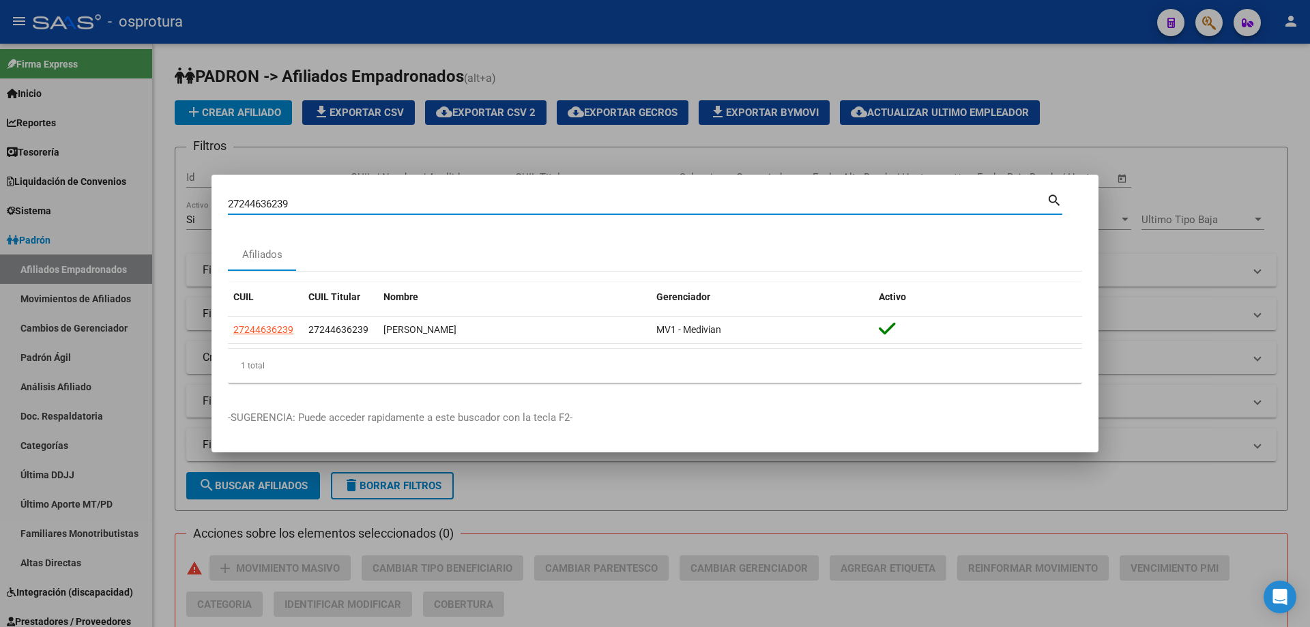
click at [349, 199] on input "27244636239" at bounding box center [637, 204] width 819 height 12
paste input "4475932"
type input "24475932"
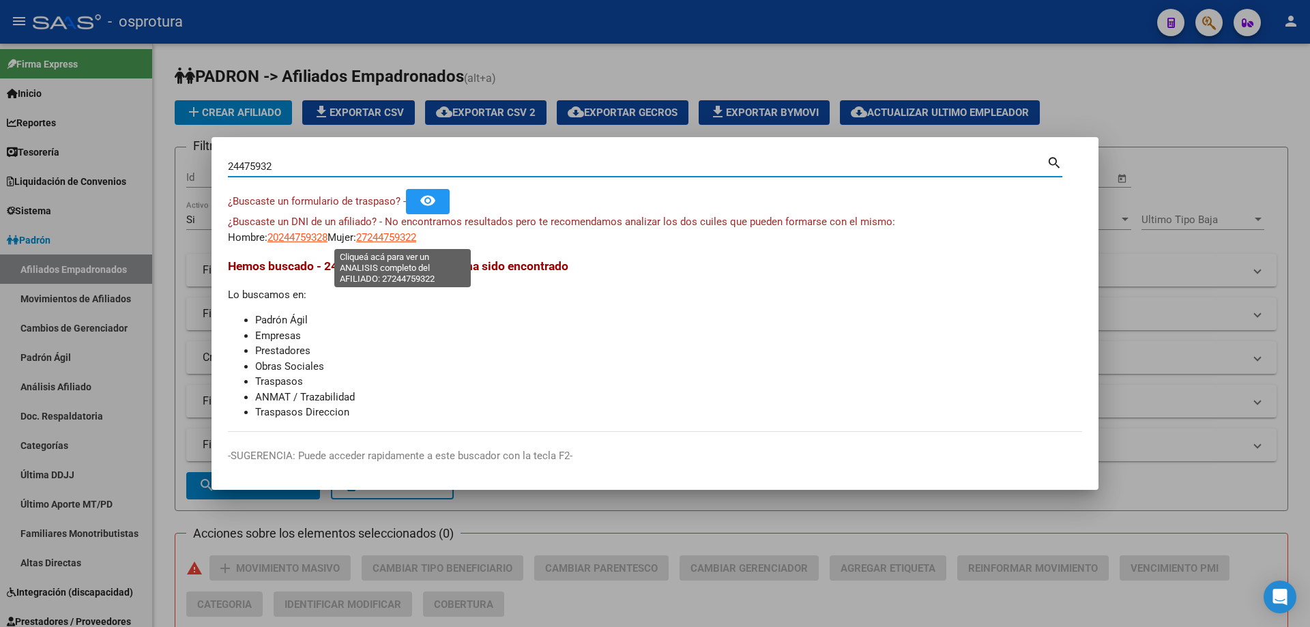
click at [393, 237] on span "27244759322" at bounding box center [386, 237] width 60 height 12
type textarea "27244759322"
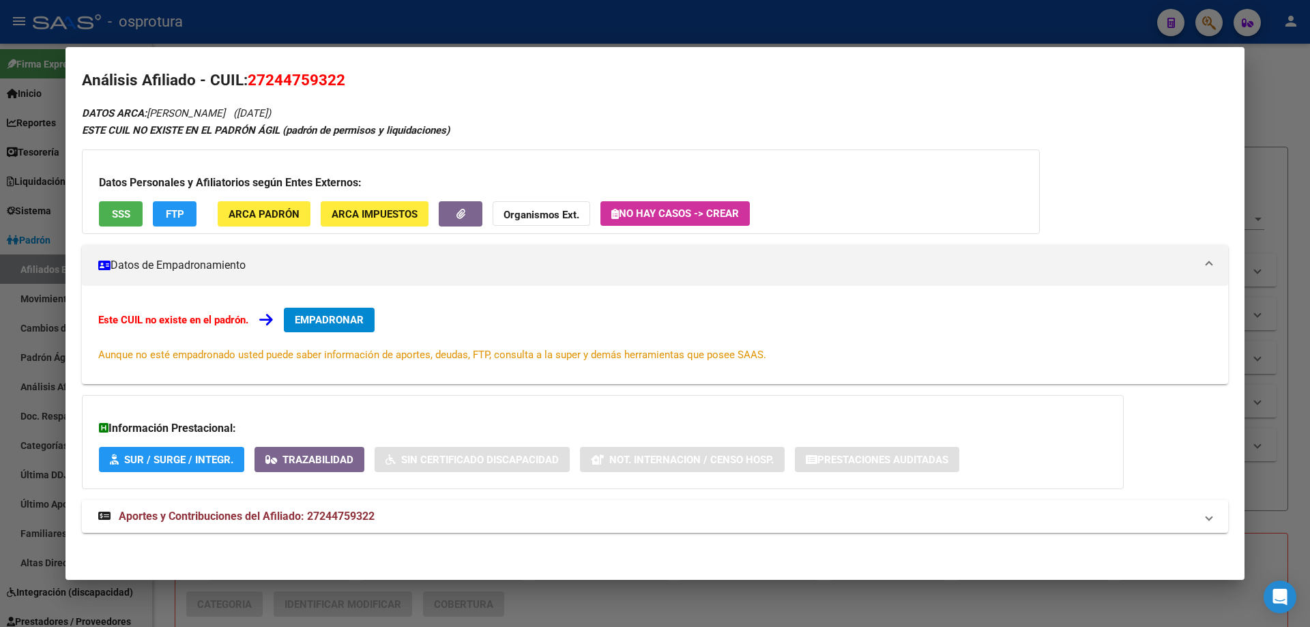
scroll to position [0, 0]
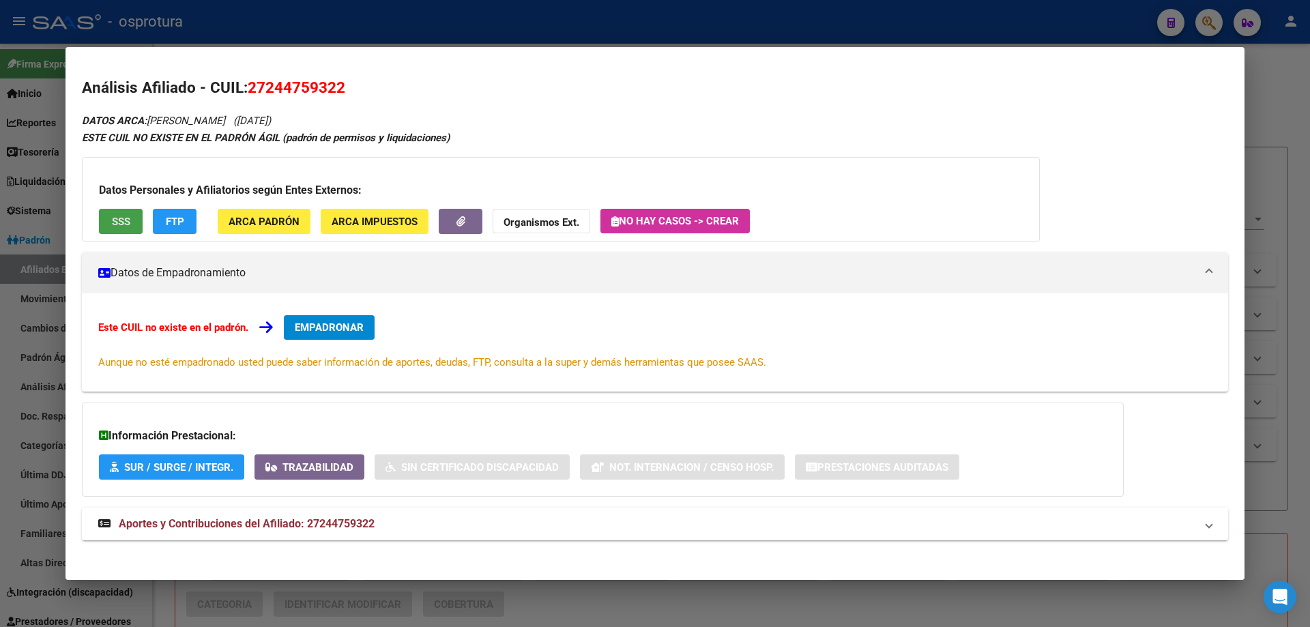
click at [116, 228] on button "SSS" at bounding box center [121, 221] width 44 height 25
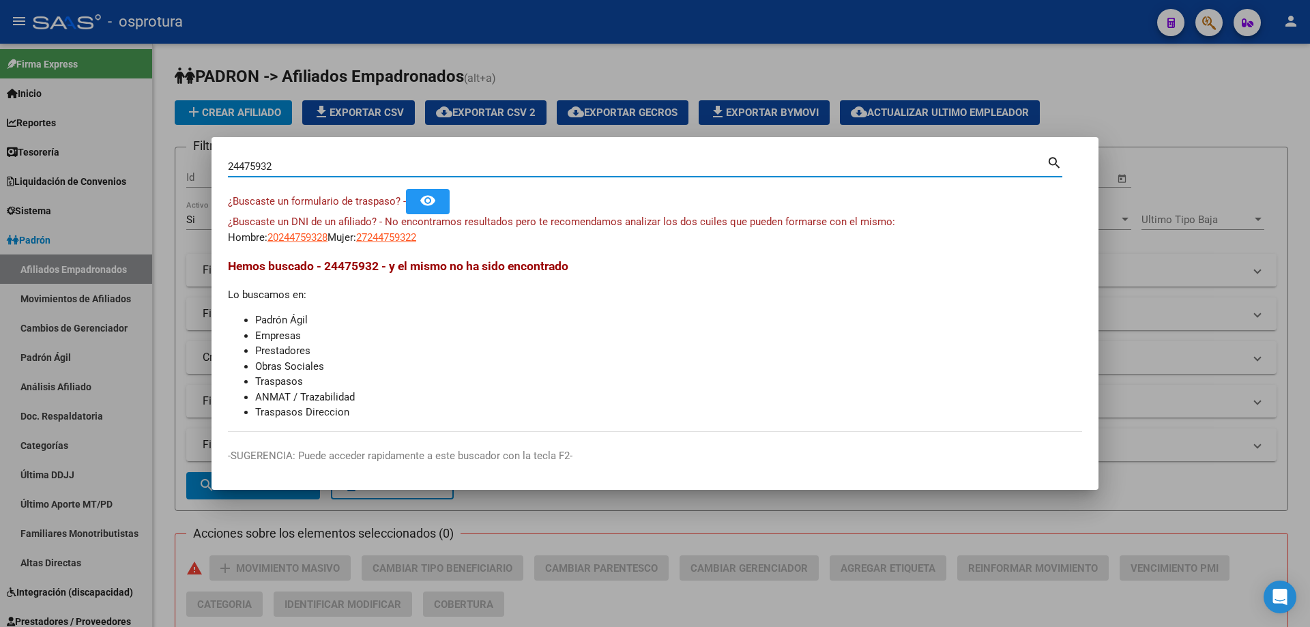
click at [454, 160] on input "24475932" at bounding box center [637, 166] width 819 height 12
paste input "7-24735114-6"
type input "27247351146"
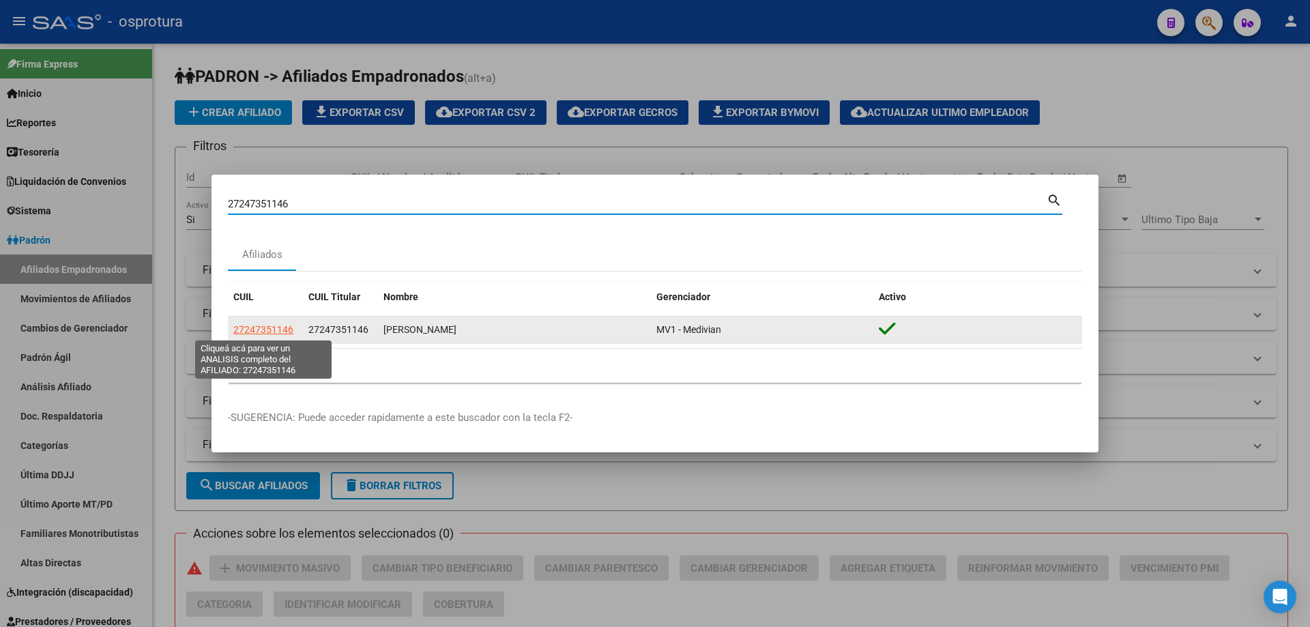
click at [265, 328] on span "27247351146" at bounding box center [263, 329] width 60 height 11
type textarea "27247351146"
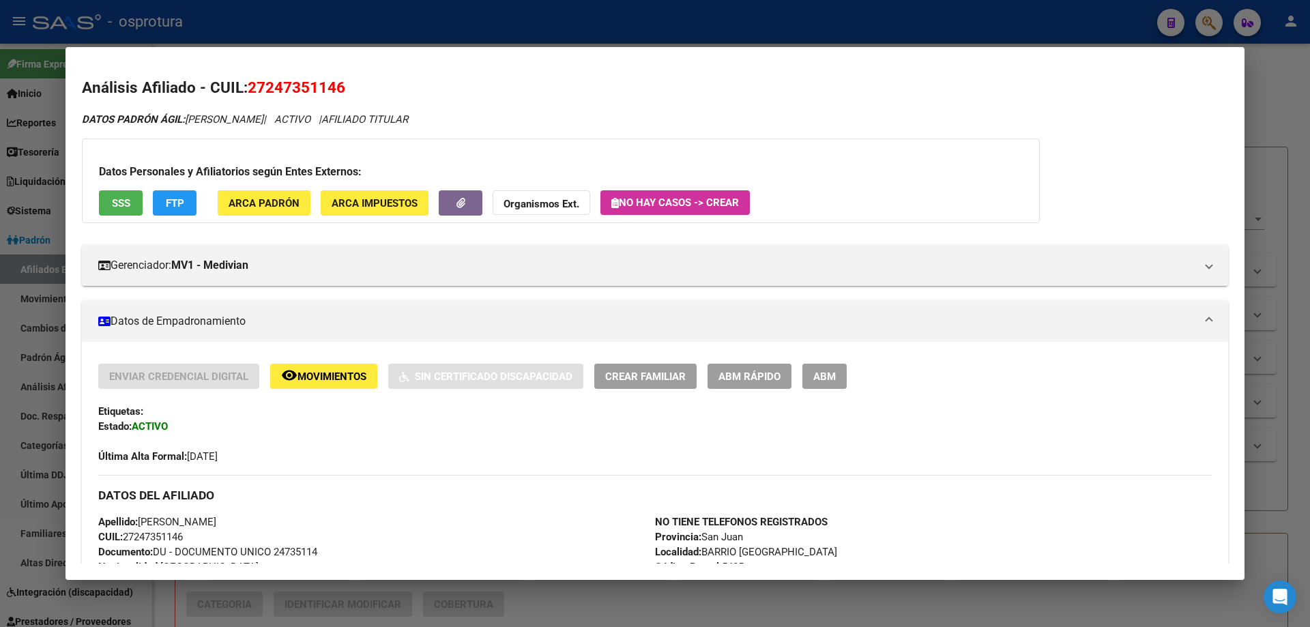
scroll to position [409, 0]
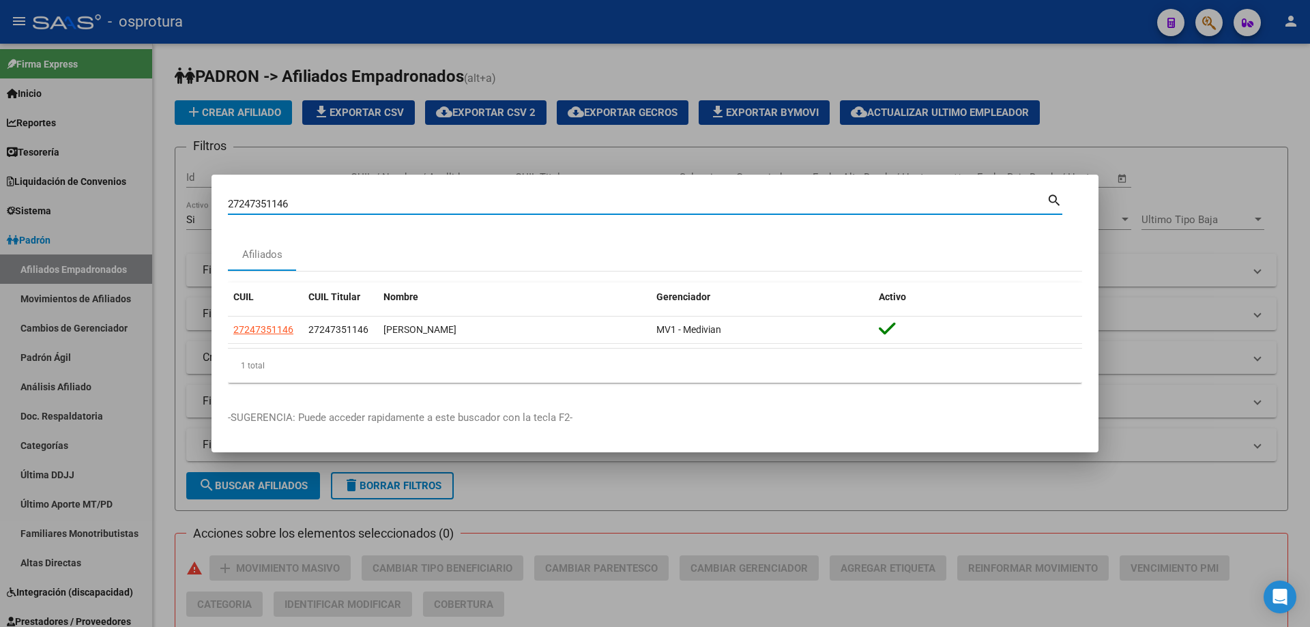
click at [375, 208] on input "27247351146" at bounding box center [637, 204] width 819 height 12
paste input "-25351125-2"
type input "27253511252"
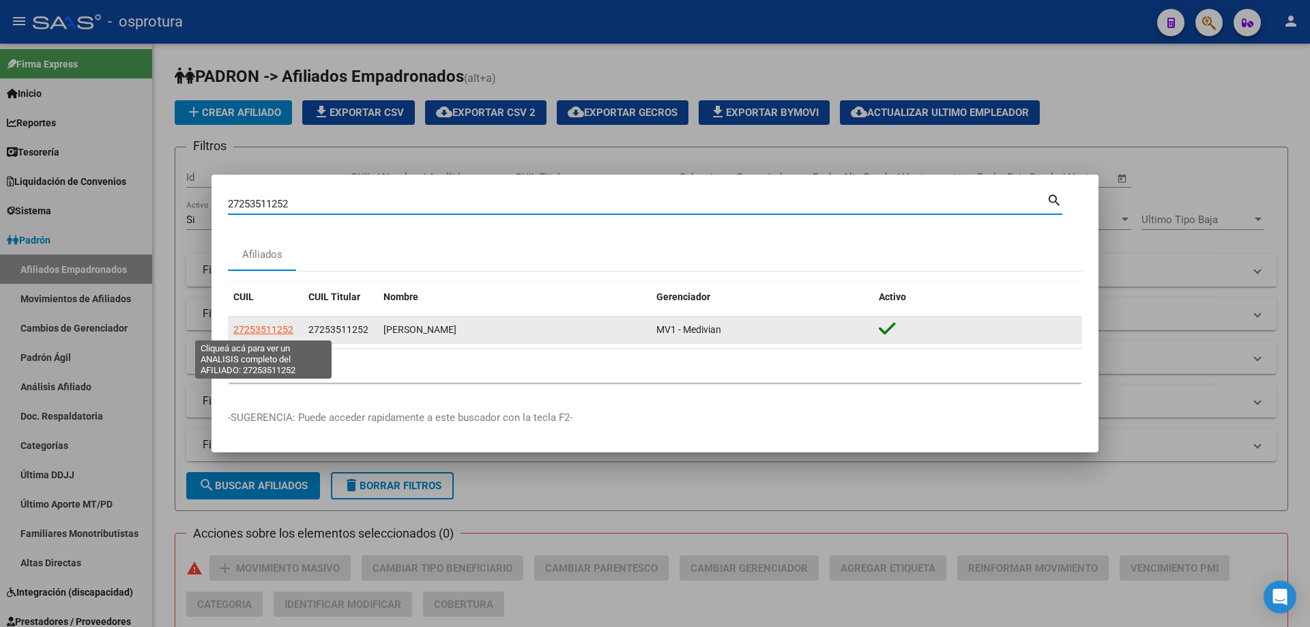
click at [262, 331] on span "27253511252" at bounding box center [263, 329] width 60 height 11
type textarea "27253511252"
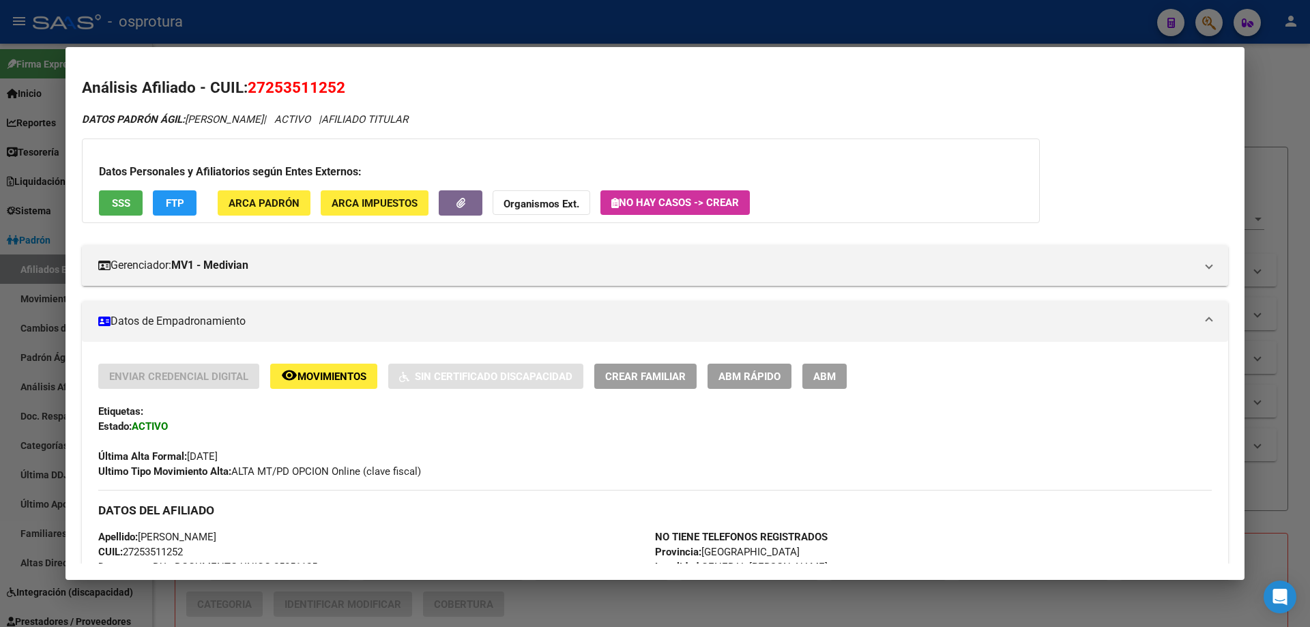
scroll to position [478, 0]
